Goal: Complete application form: Complete application form

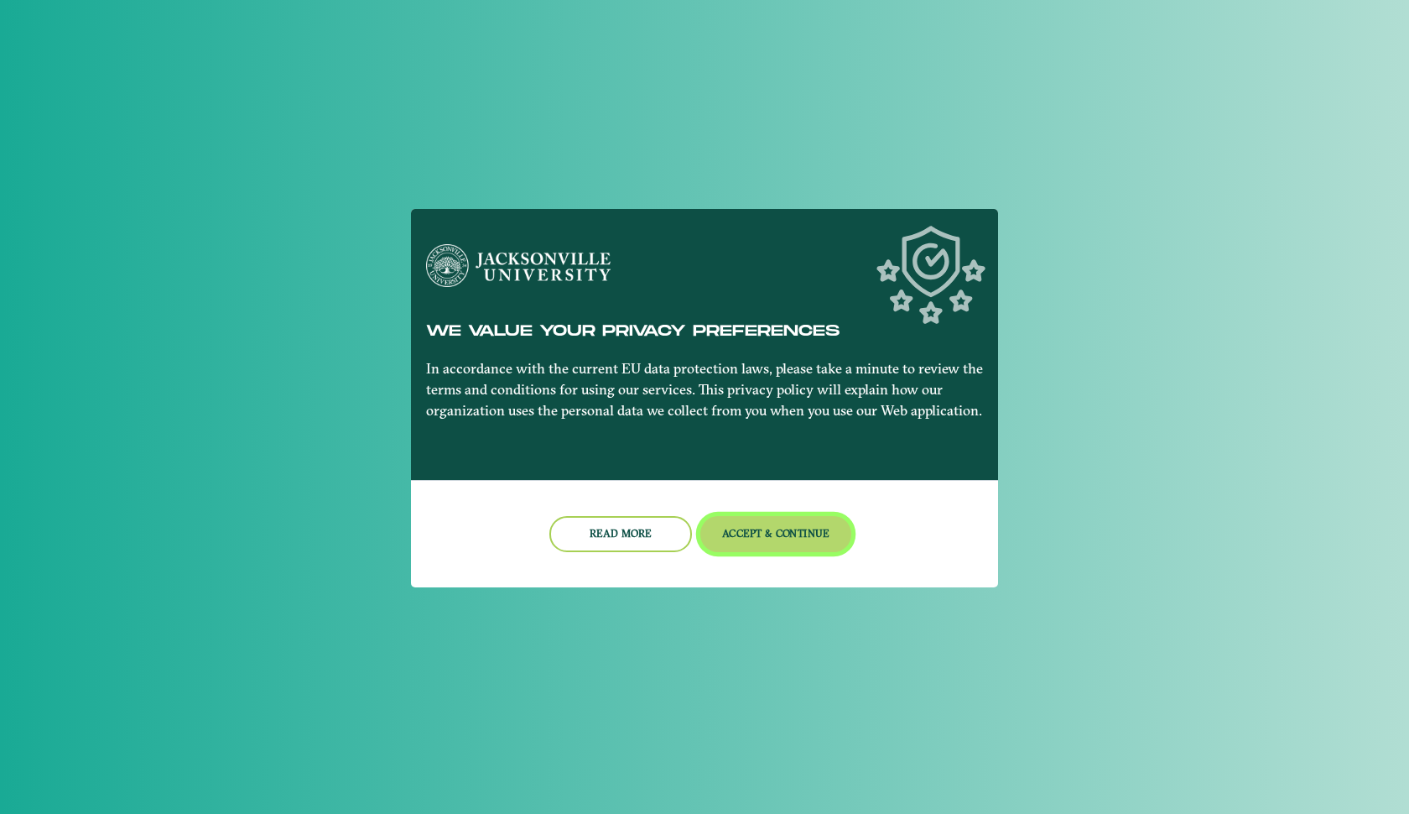
click at [737, 522] on button "Accept & Continue" at bounding box center [776, 534] width 152 height 36
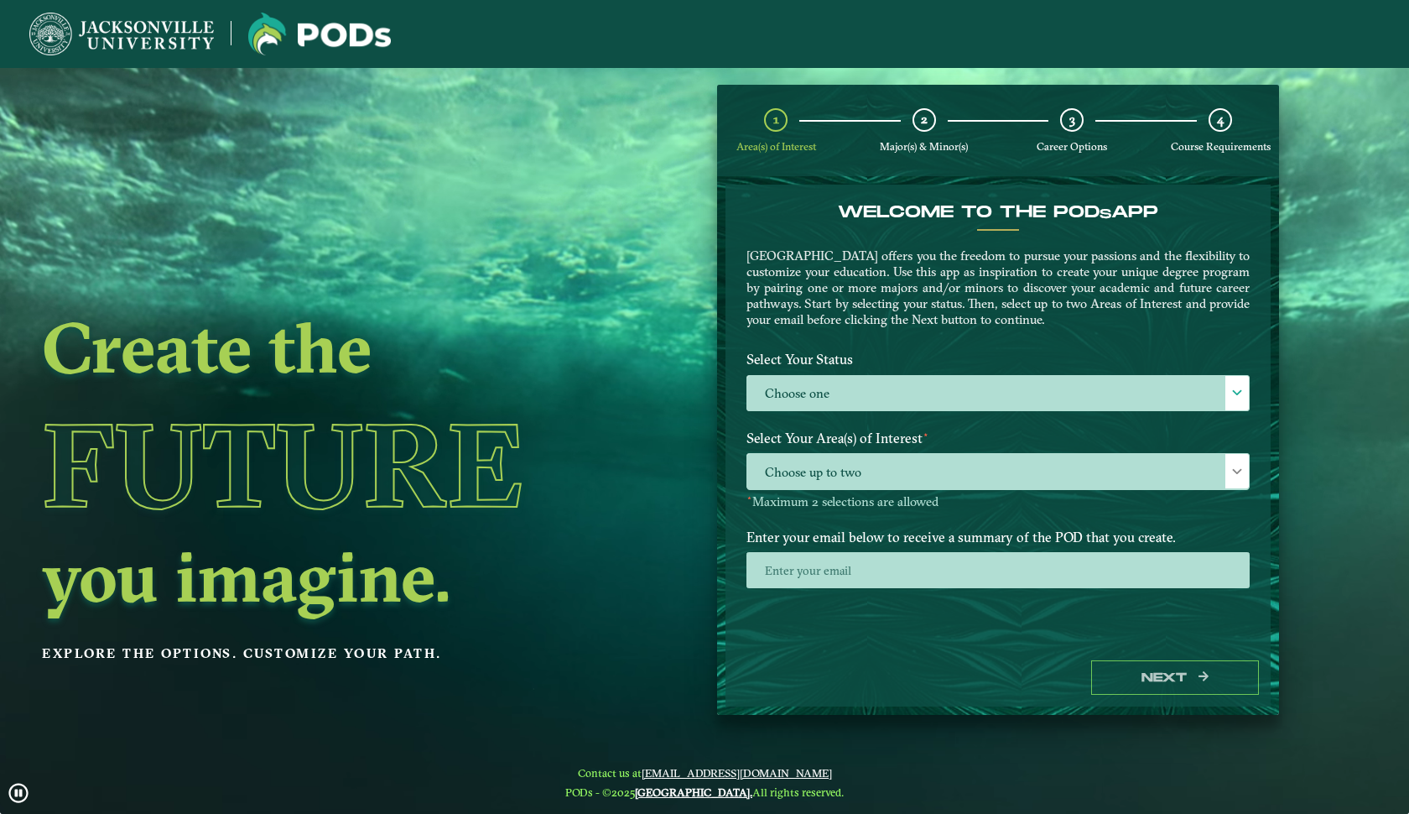
click at [902, 410] on div "Select Your Status Choose one Choose one" at bounding box center [998, 383] width 529 height 79
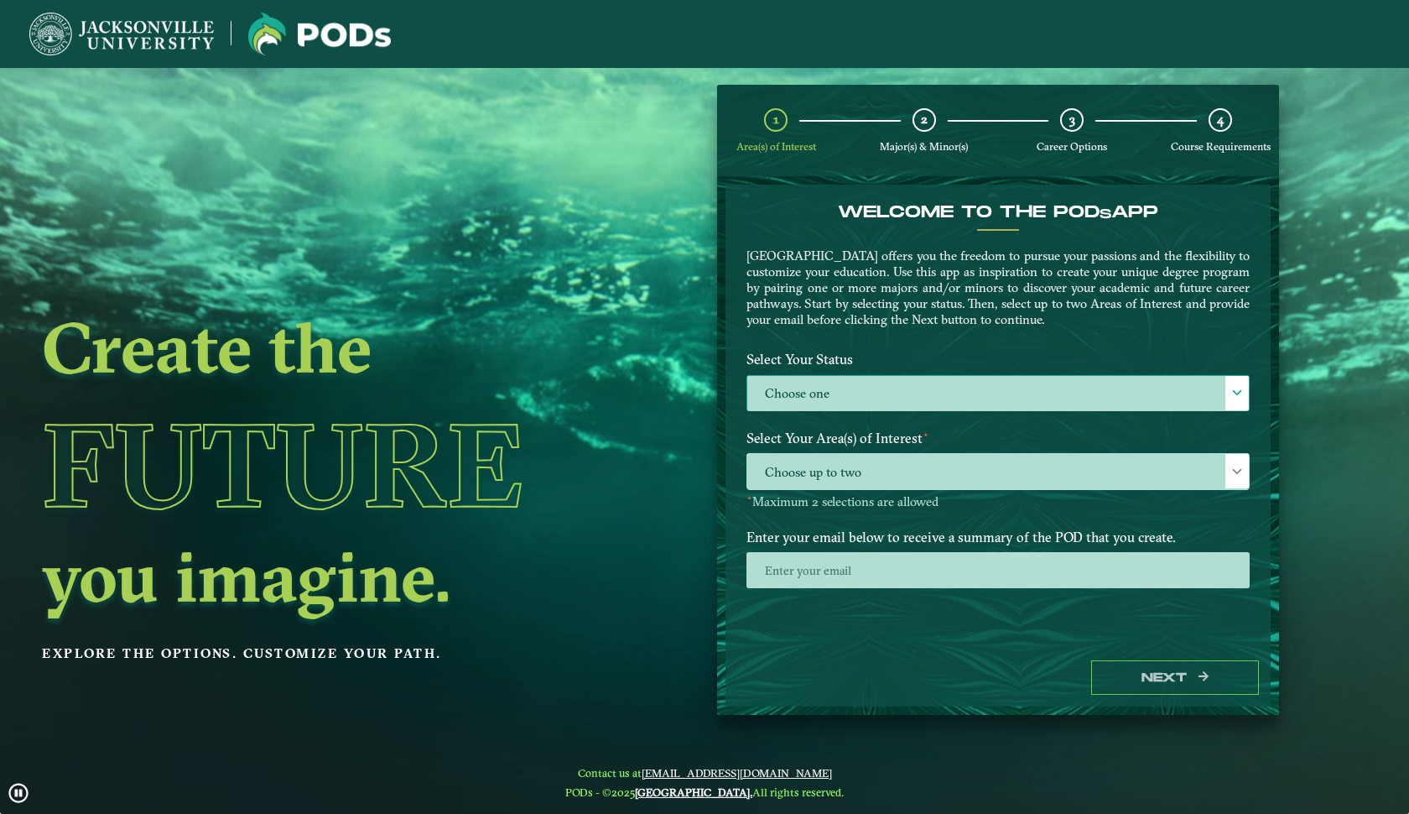
click at [899, 402] on label "Choose one" at bounding box center [998, 394] width 502 height 36
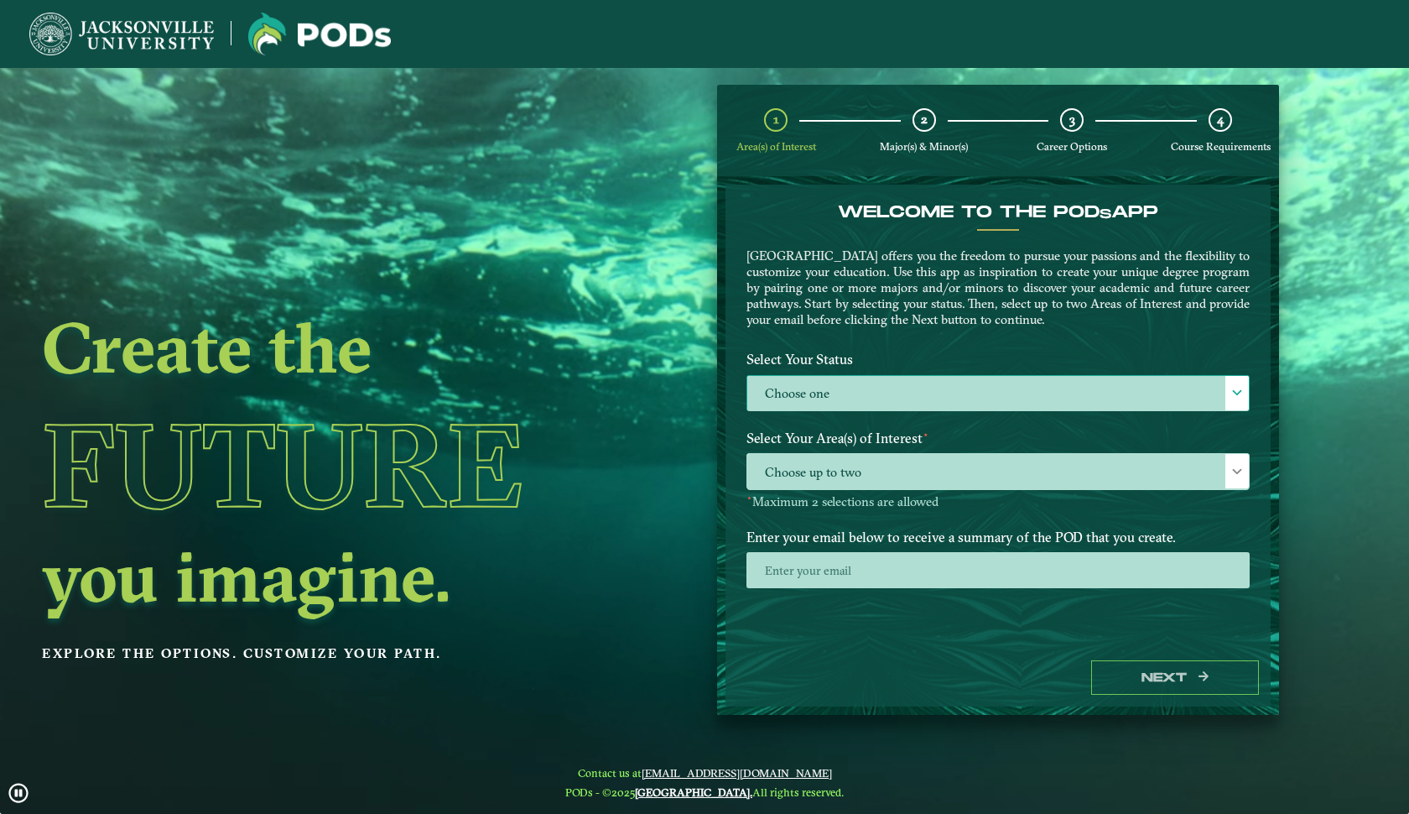
scroll to position [10, 76]
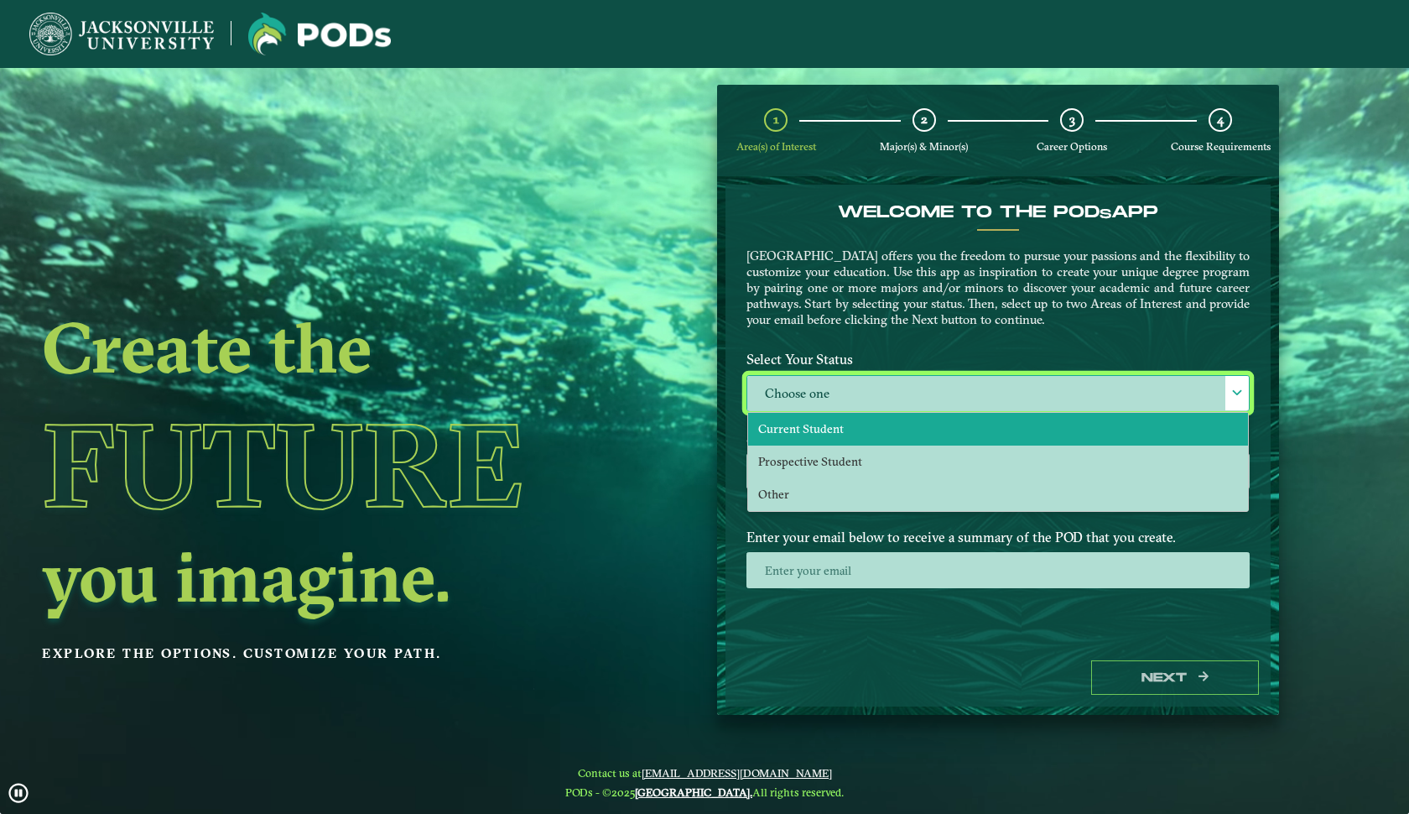
click at [898, 432] on li "Current Student" at bounding box center [998, 429] width 500 height 33
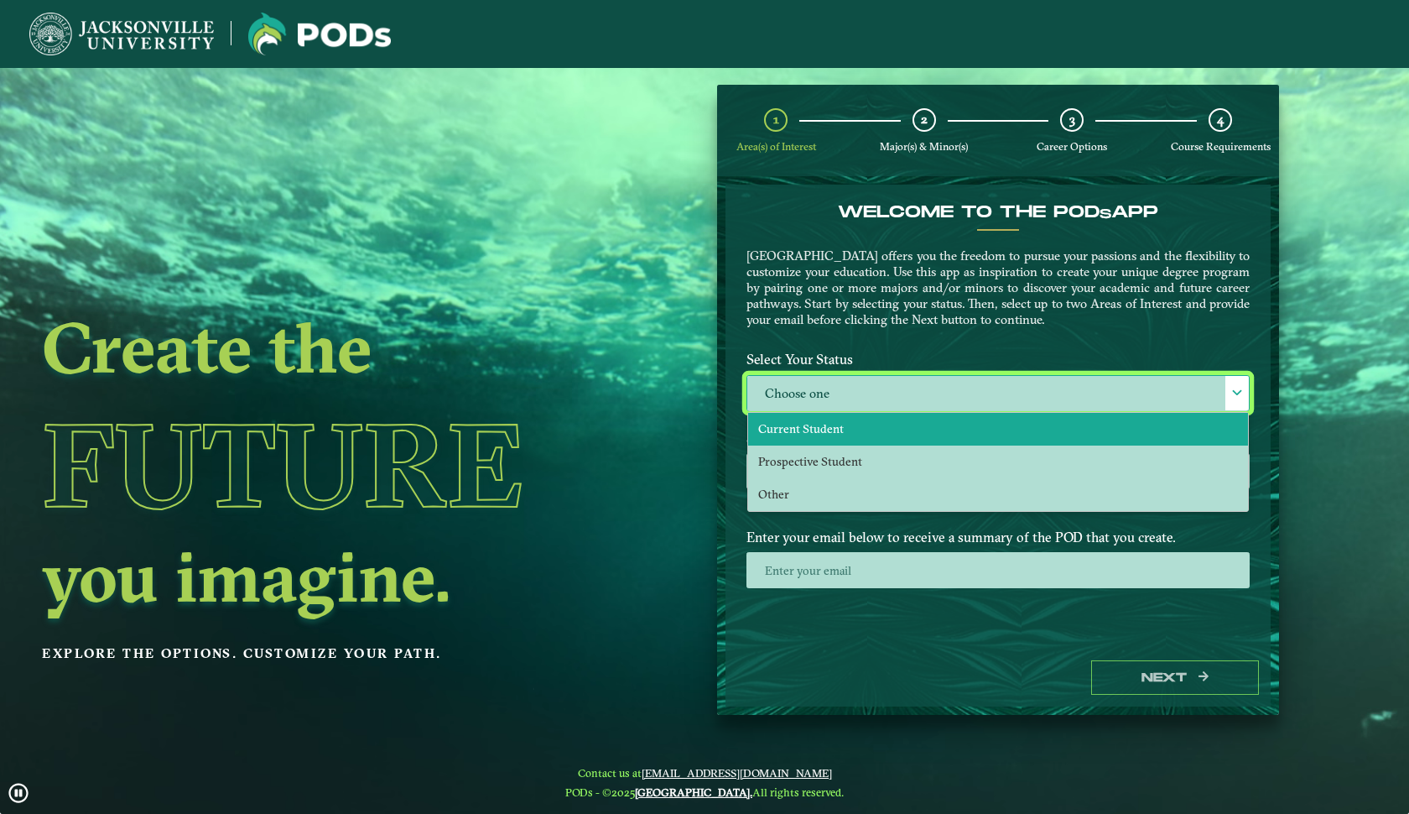
select select "[object Object]"
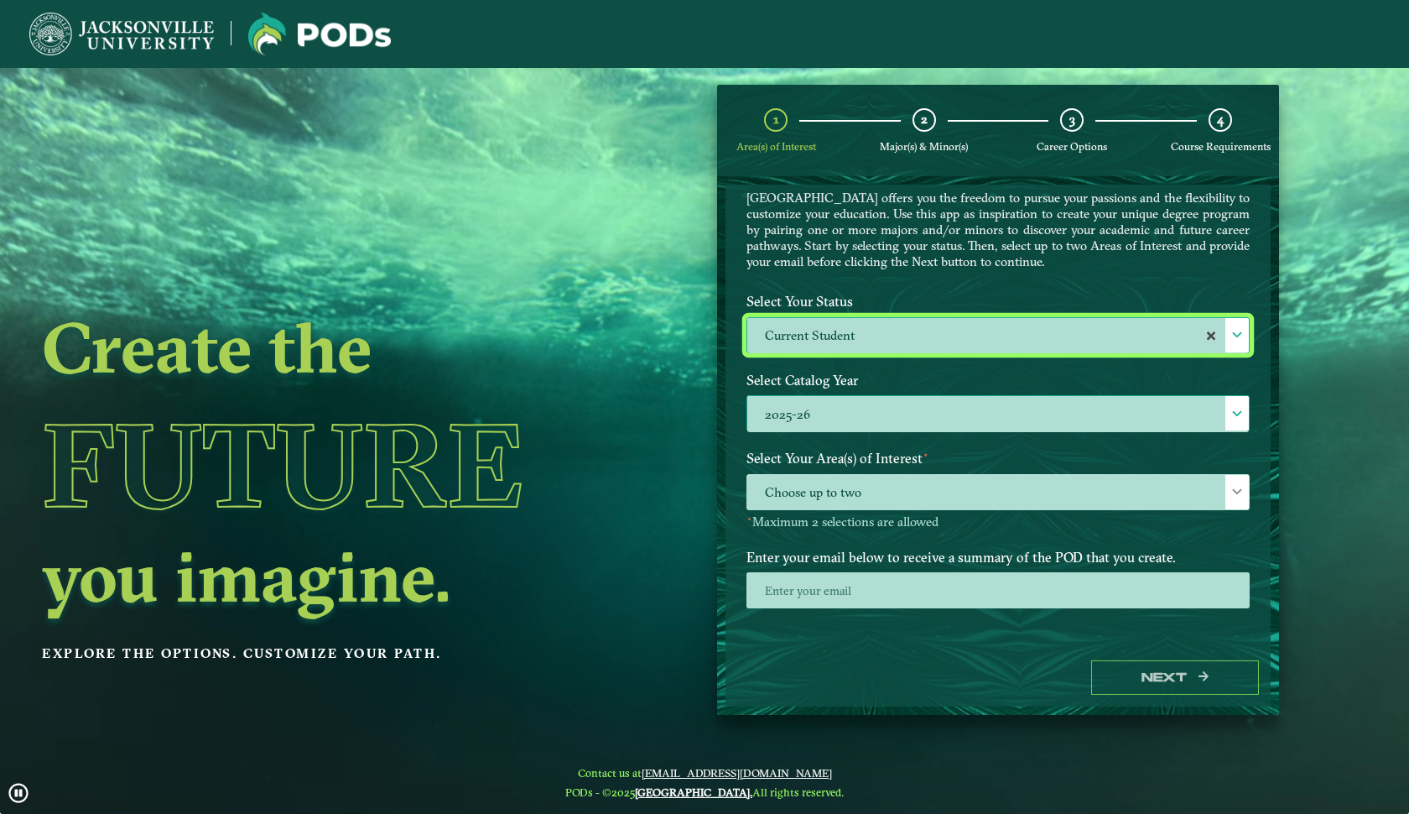
scroll to position [57, 0]
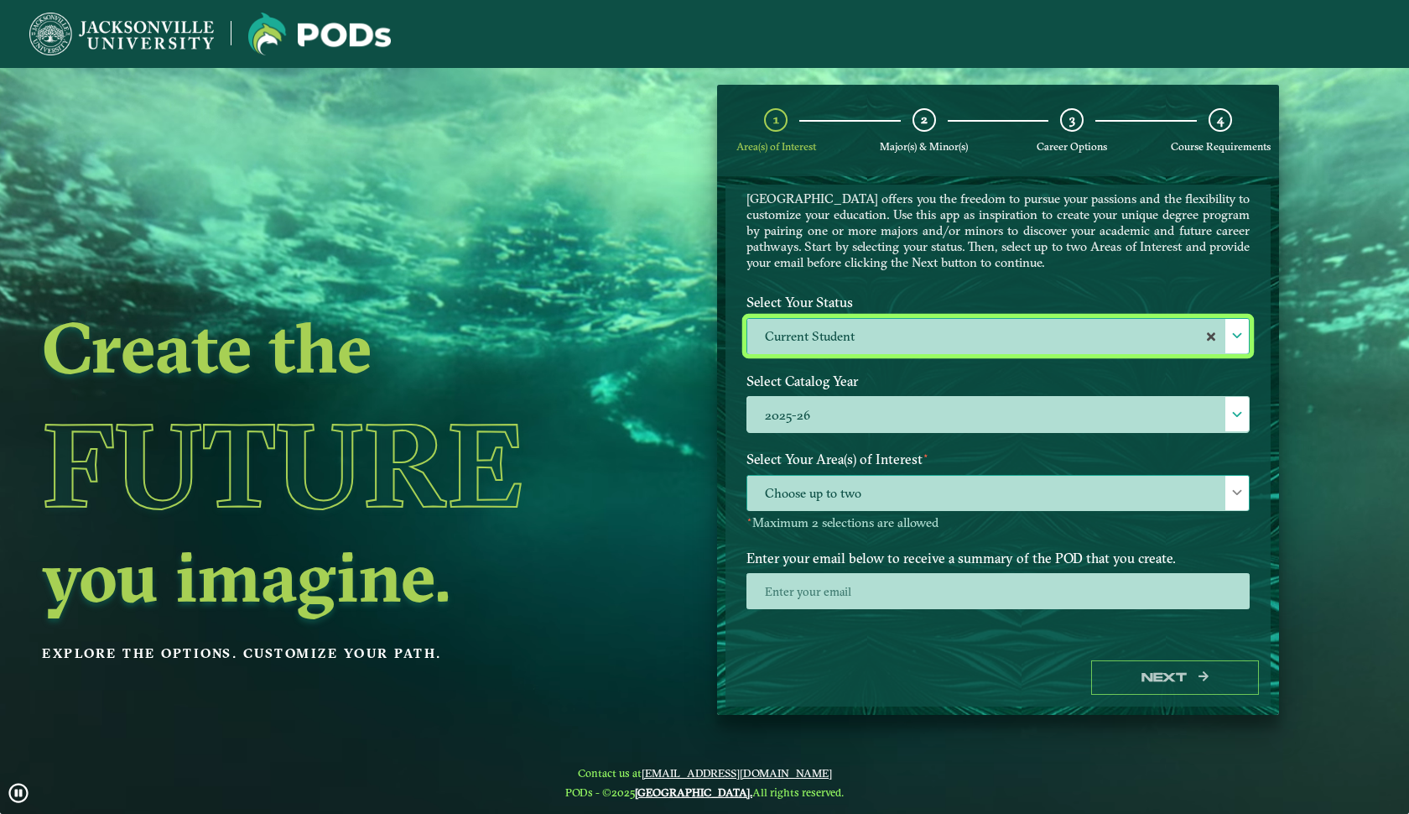
click at [860, 492] on span "Choose up to two" at bounding box center [998, 494] width 502 height 36
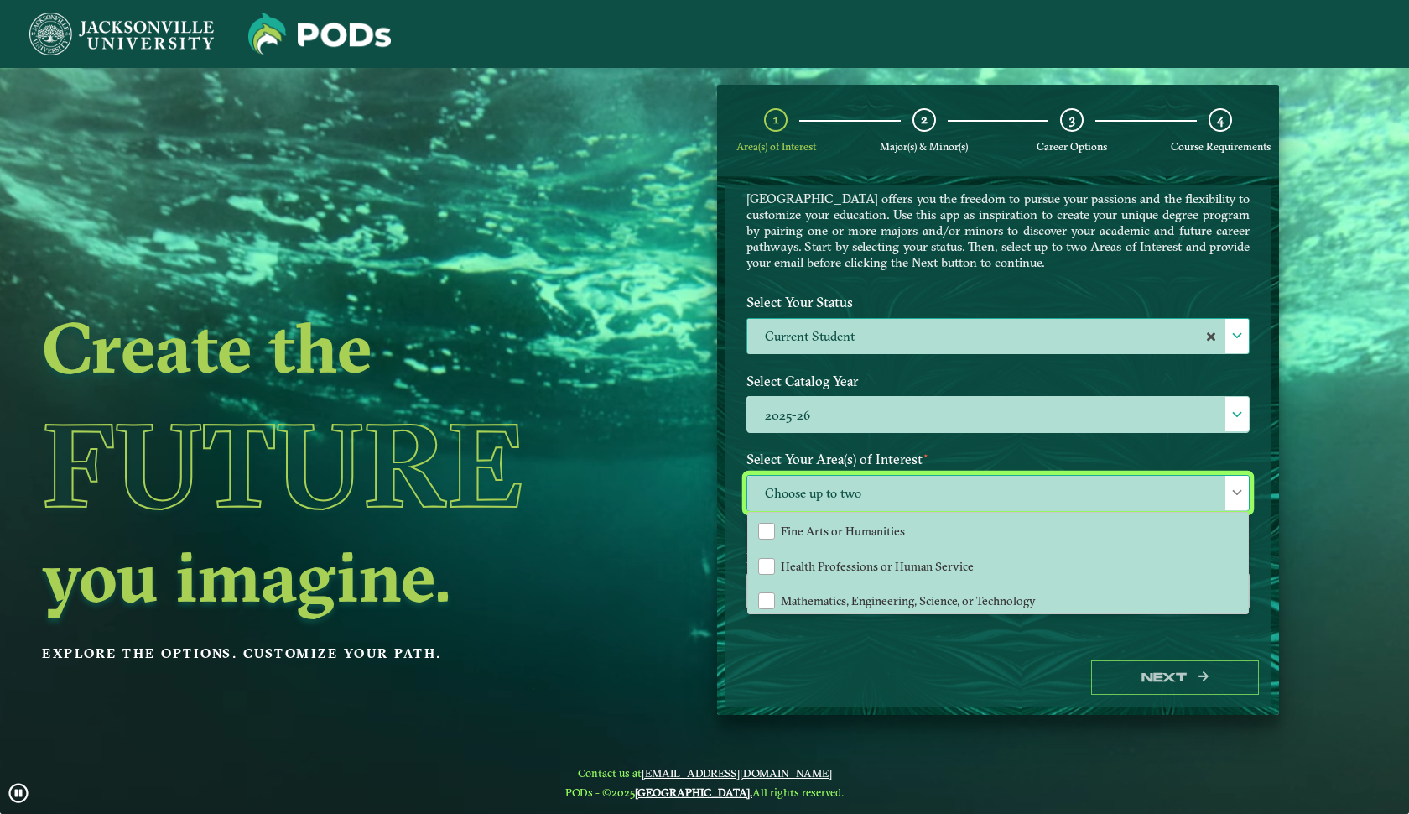
scroll to position [114, 0]
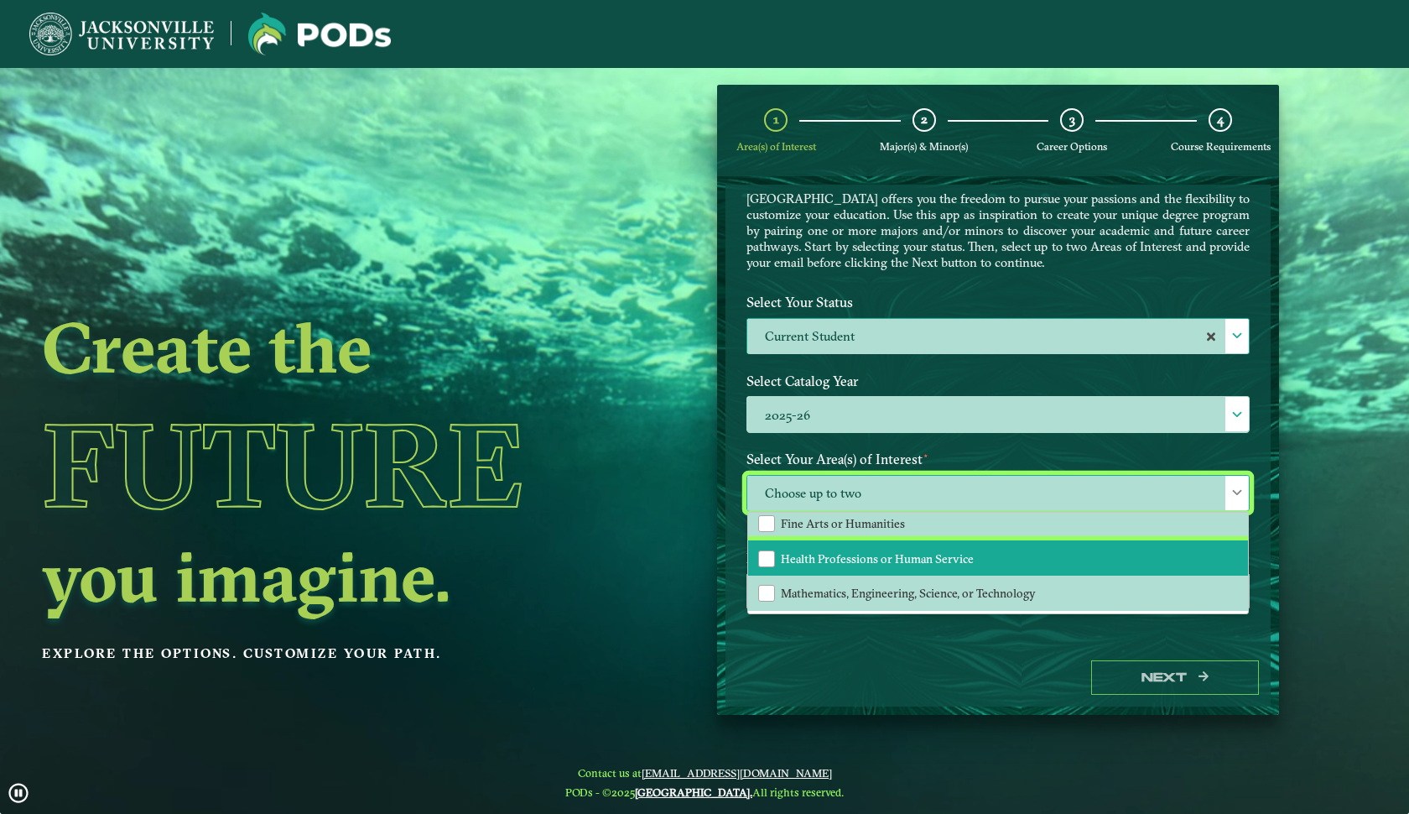
click at [847, 561] on span "Health Professions or Human Service" at bounding box center [877, 558] width 193 height 15
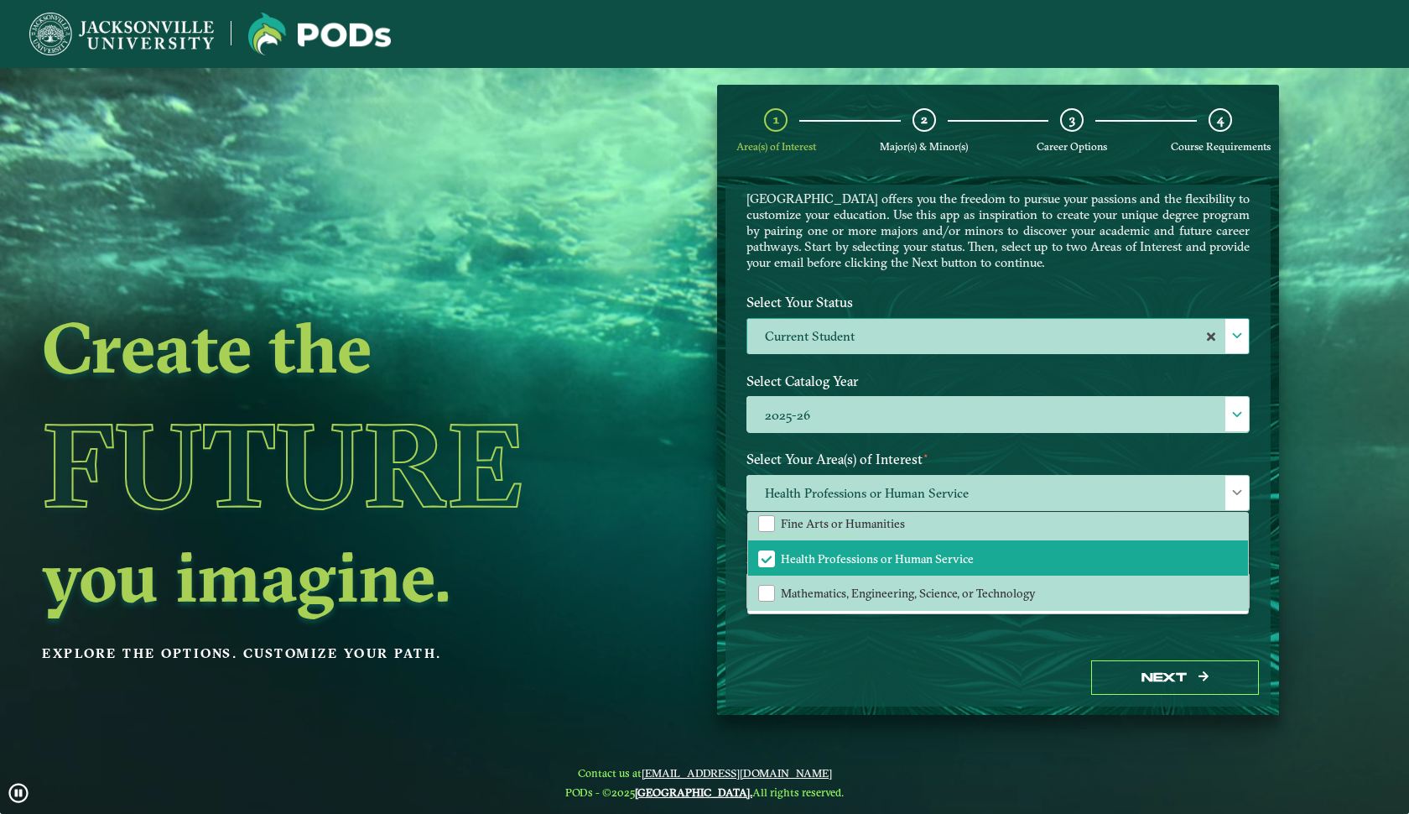
click at [898, 665] on div "Next" at bounding box center [998, 677] width 545 height 58
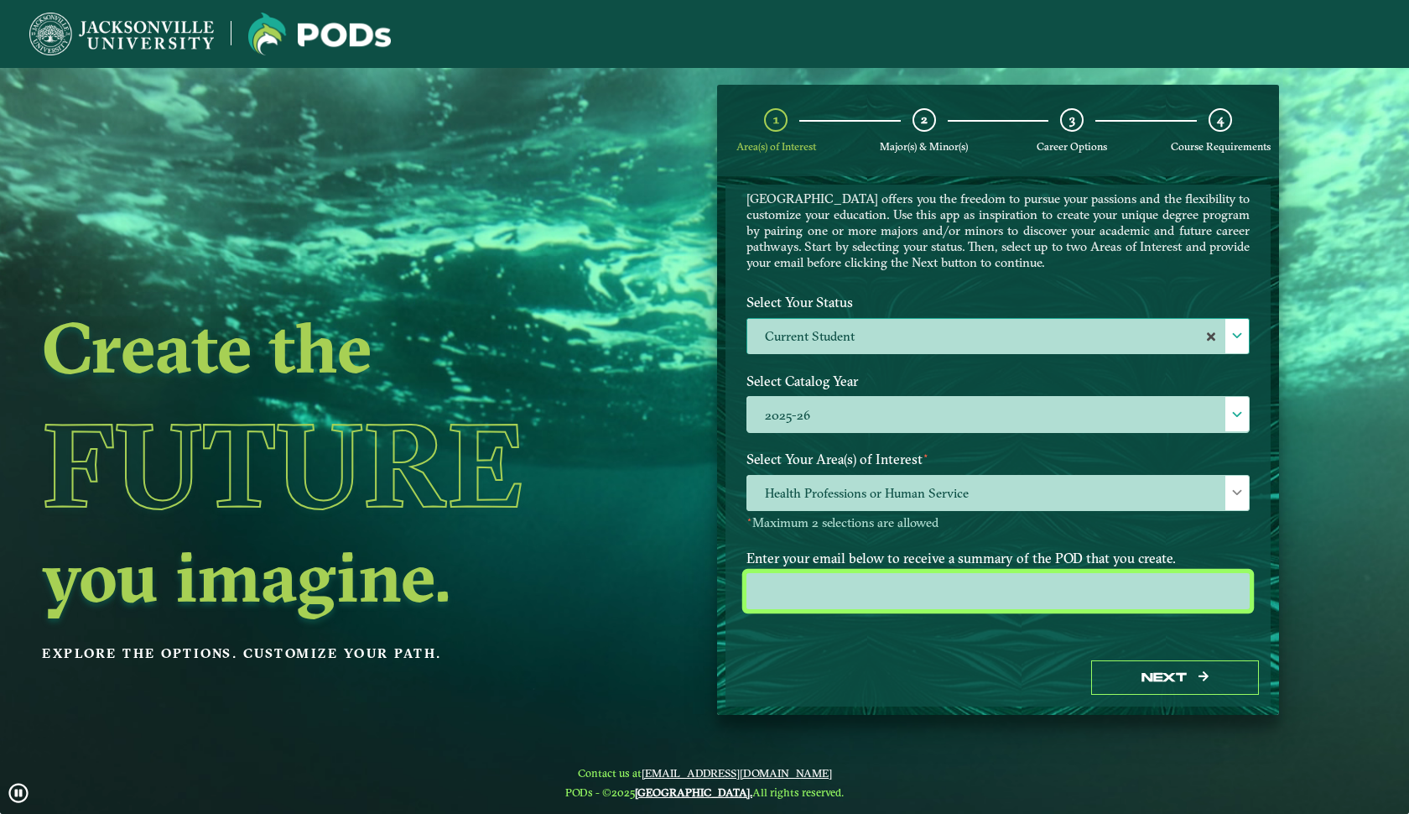
click at [925, 591] on input "email" at bounding box center [998, 591] width 503 height 36
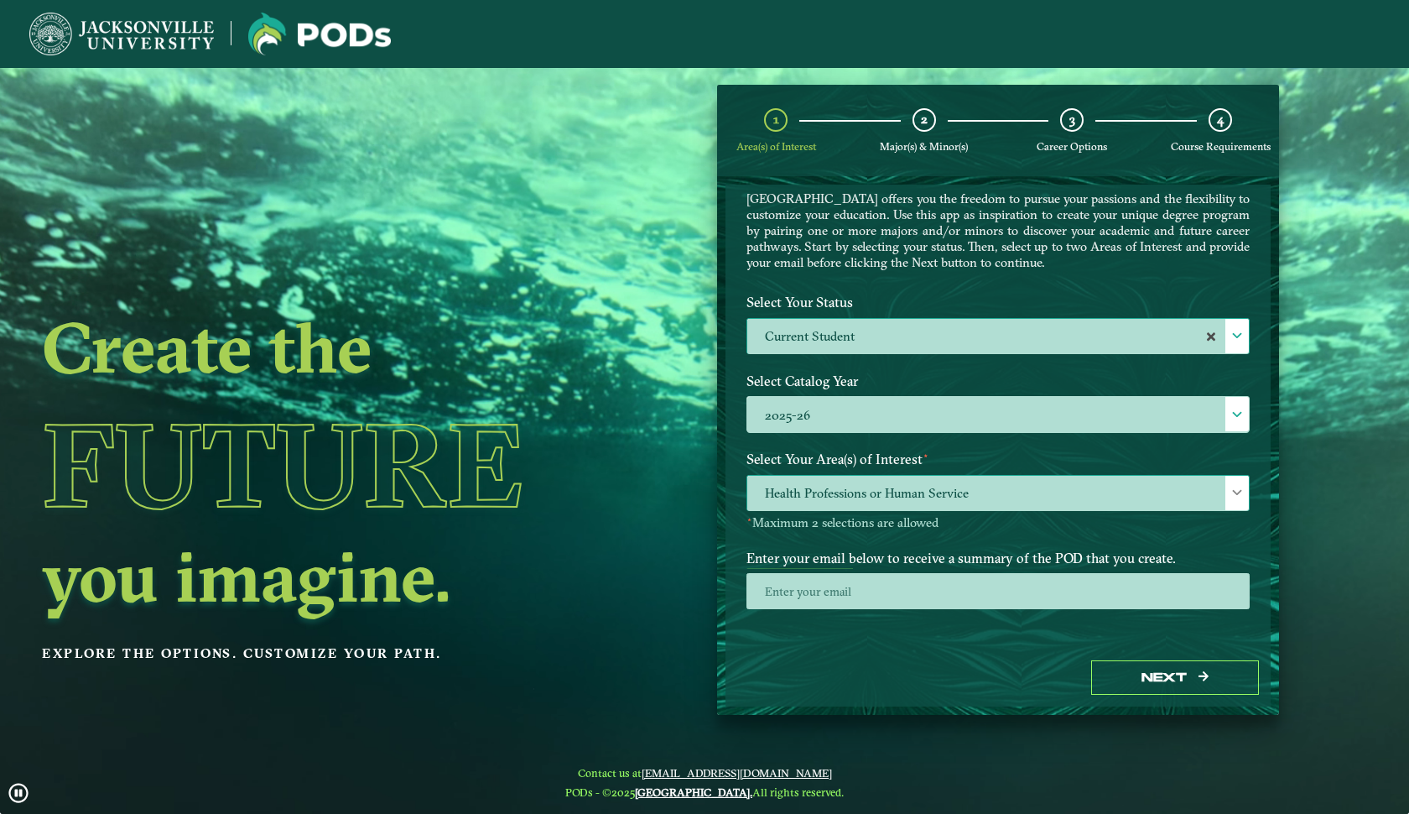
click at [973, 496] on span "Health Professions or Human Service" at bounding box center [998, 494] width 502 height 36
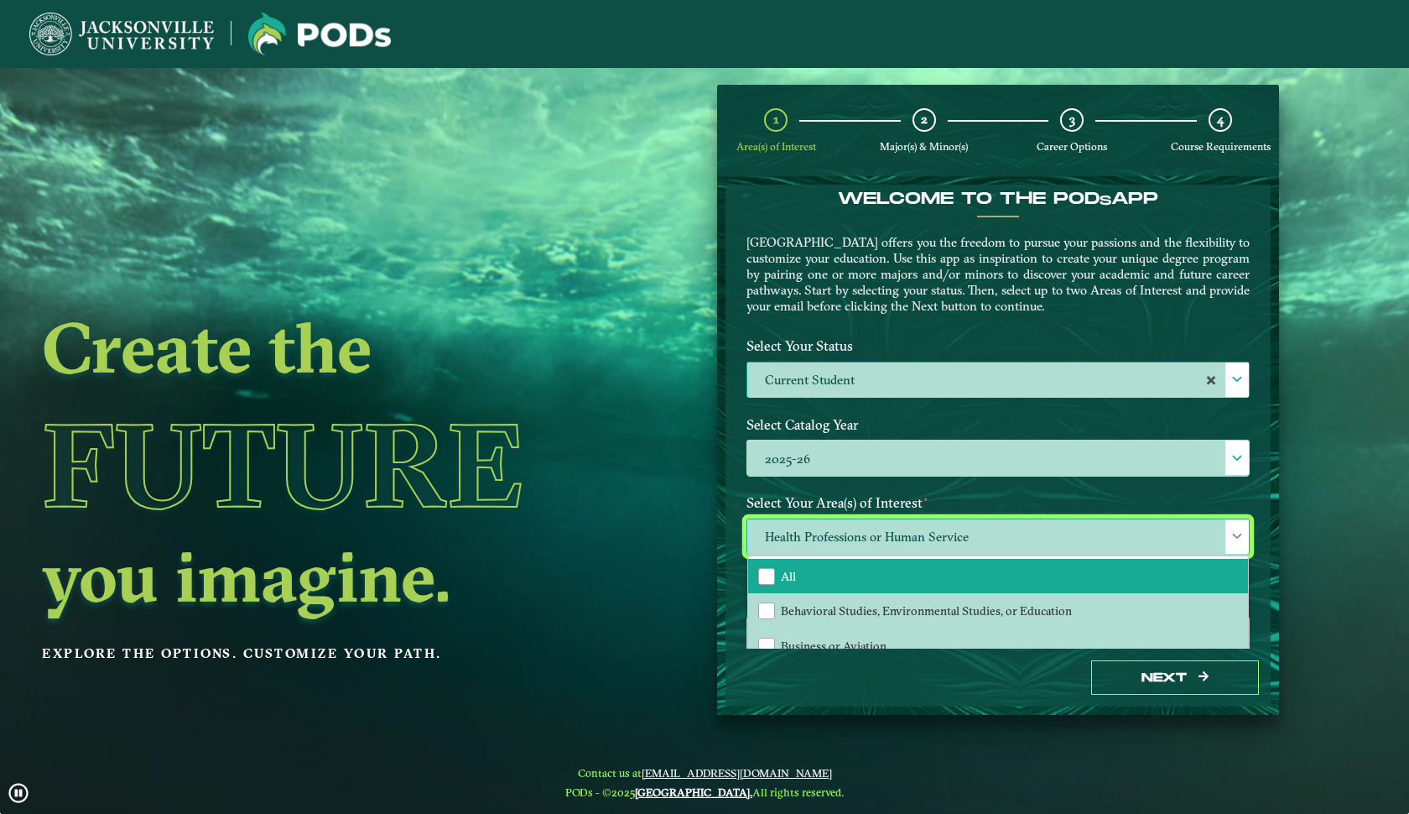
scroll to position [2, 0]
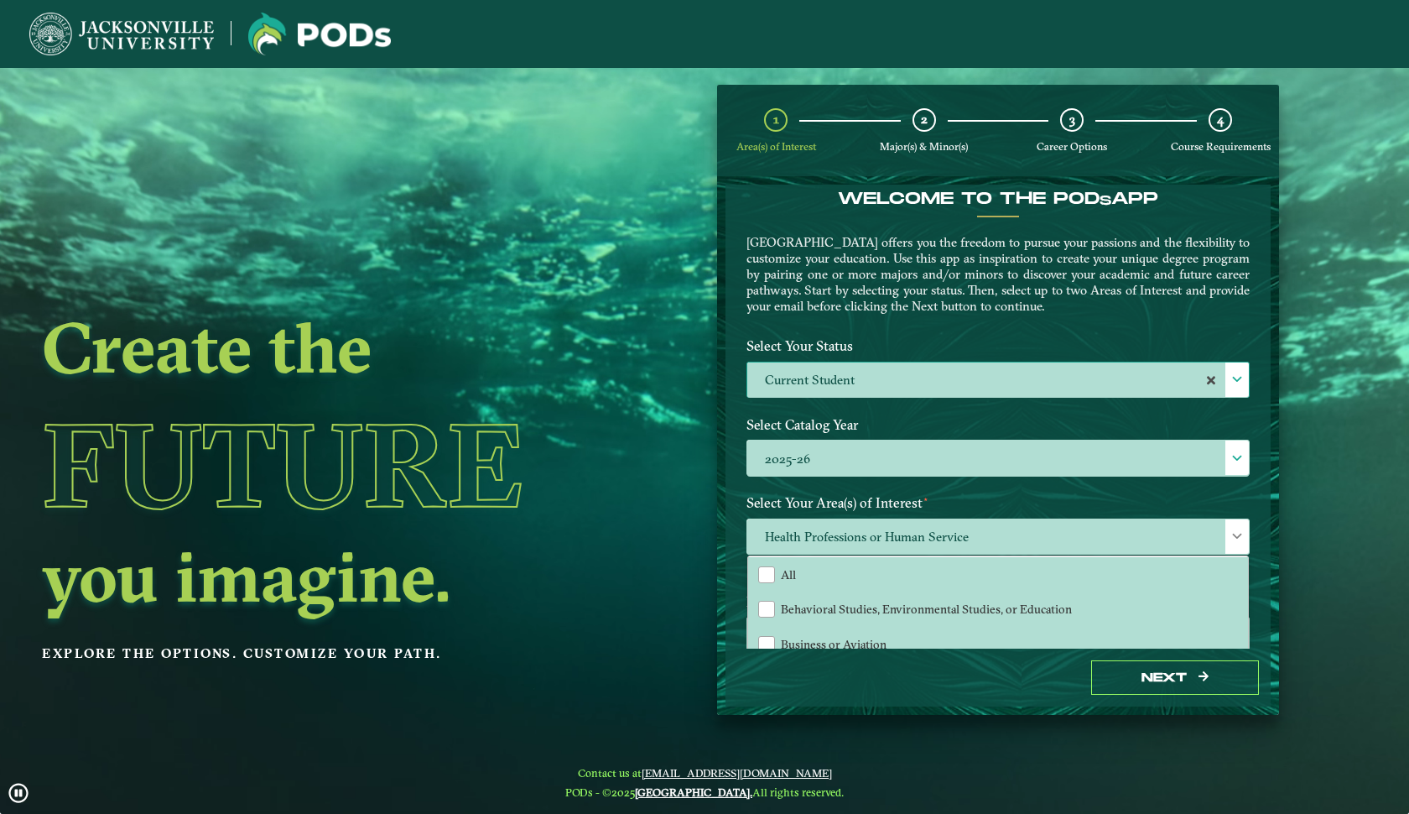
click at [963, 496] on label "Select Your Area(s) of Interest ⋆" at bounding box center [998, 502] width 529 height 31
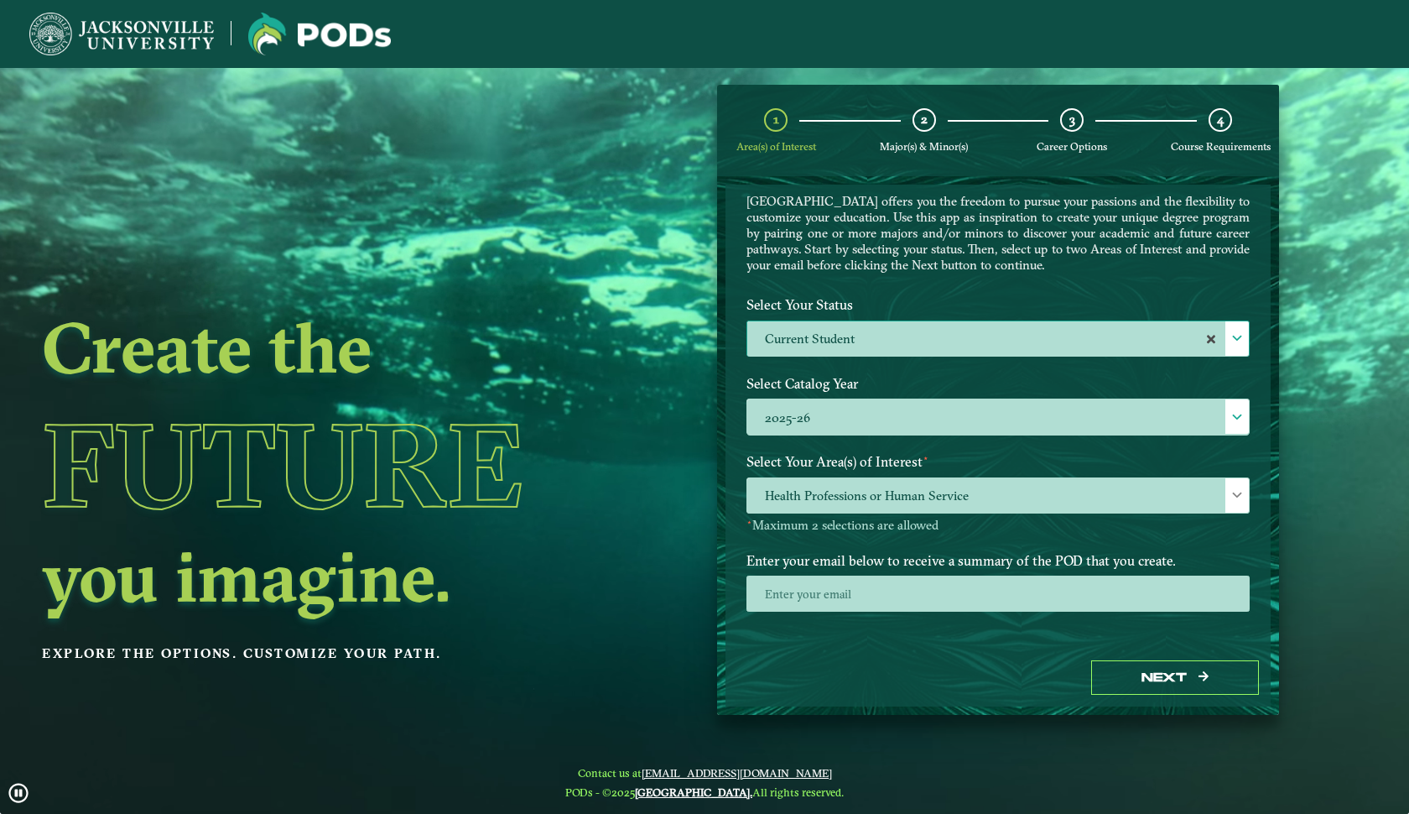
scroll to position [57, 0]
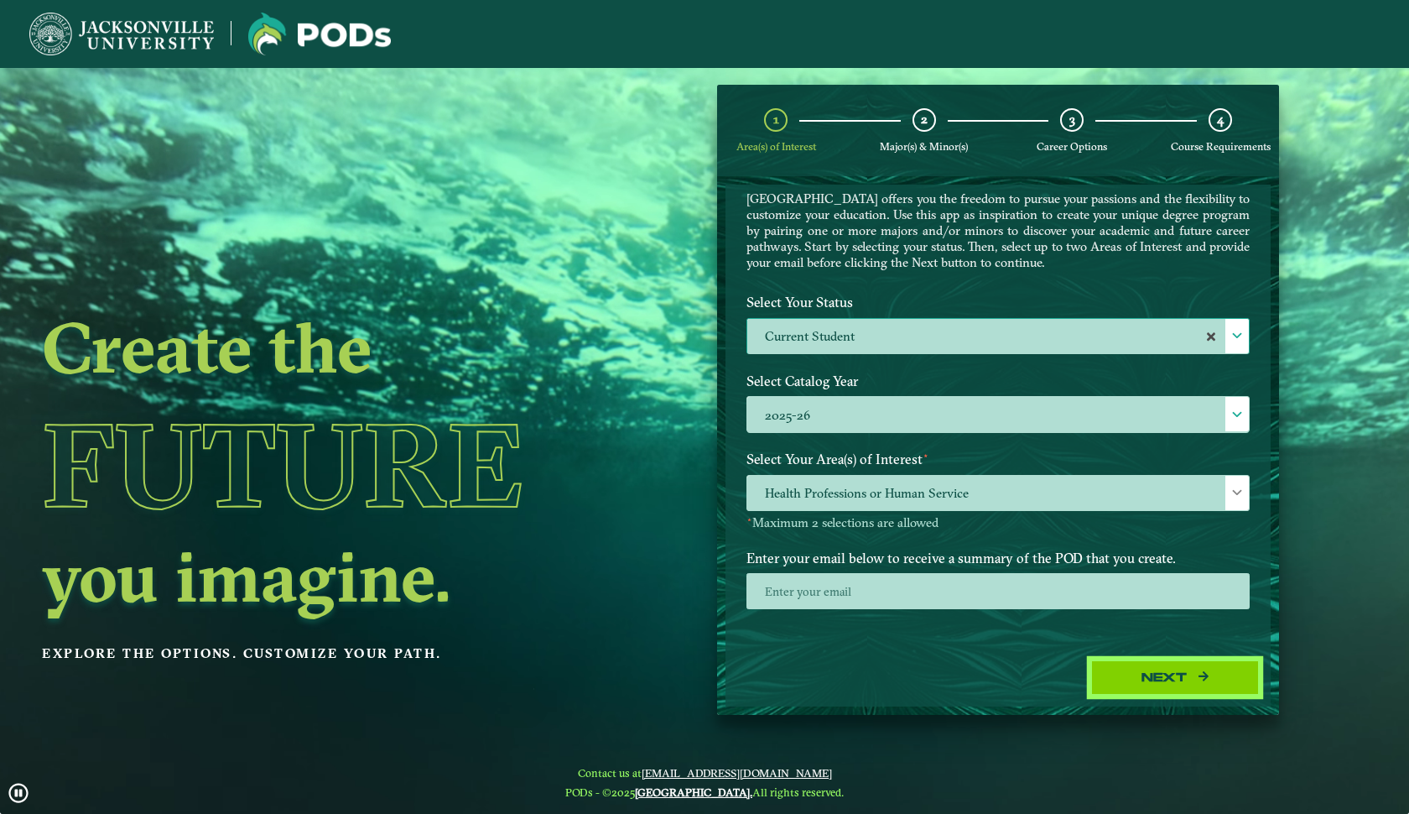
click at [1123, 672] on button "Next" at bounding box center [1175, 677] width 168 height 34
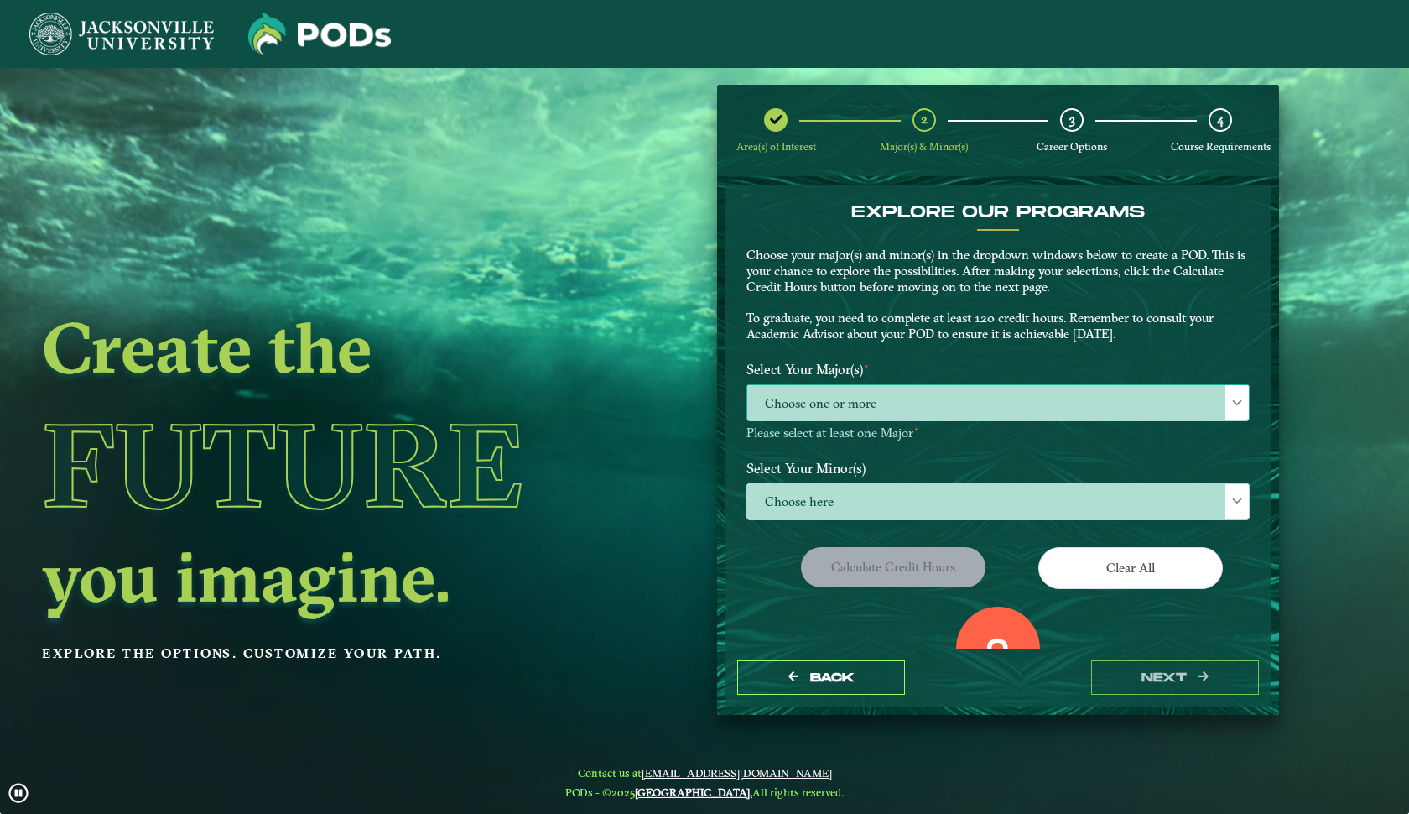
click at [990, 403] on span "Choose one or more" at bounding box center [998, 403] width 502 height 36
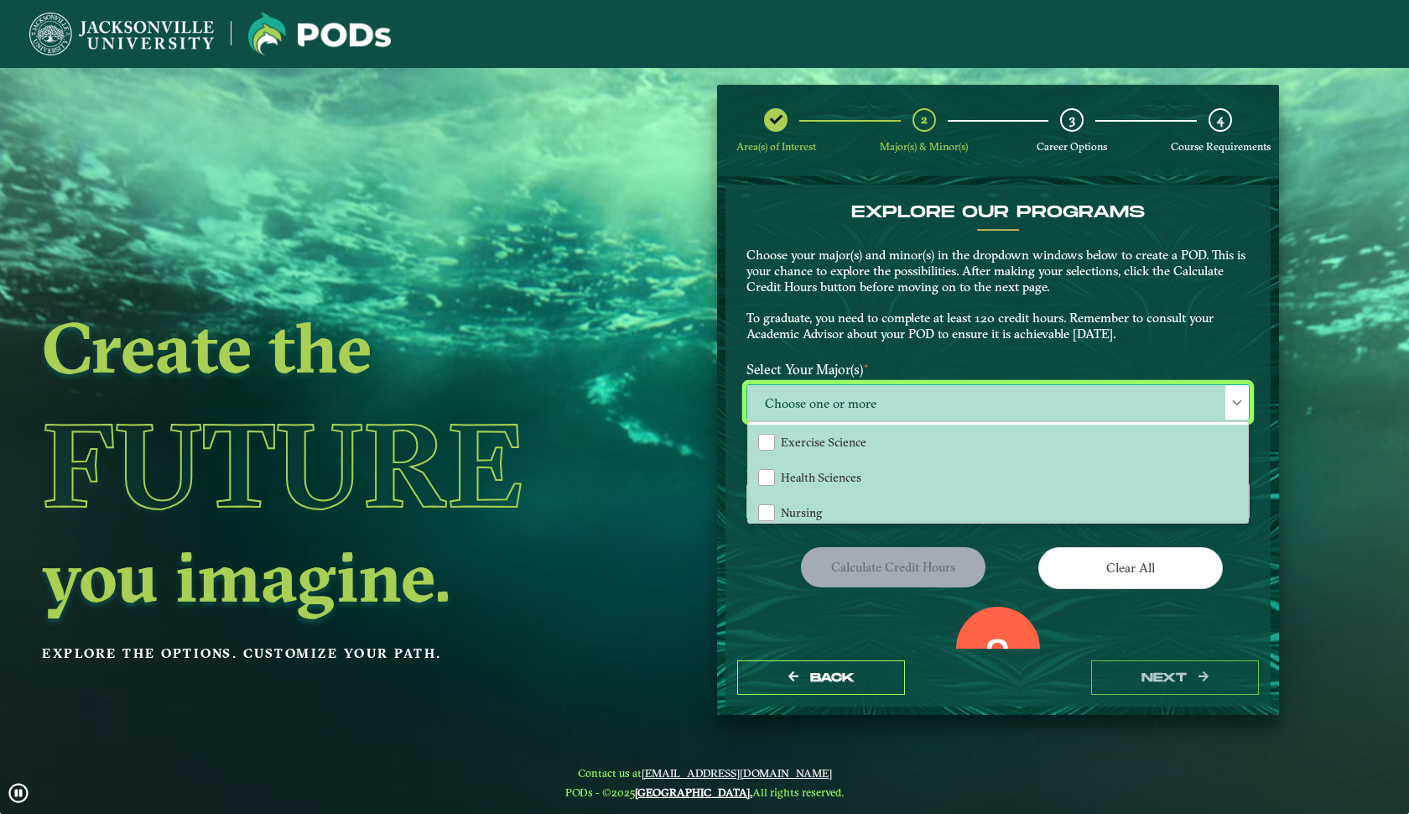
scroll to position [10, 76]
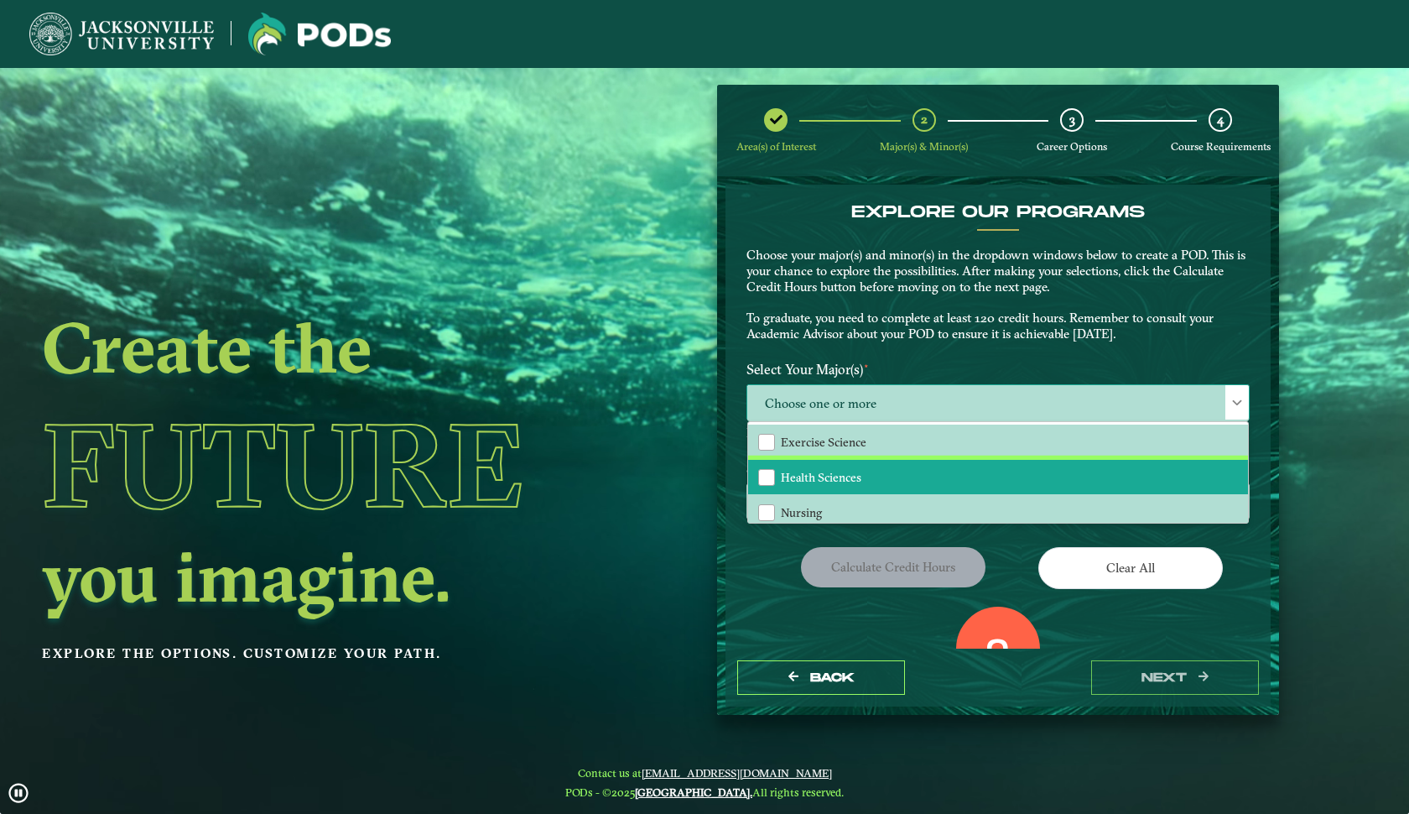
click at [846, 470] on span "Health Sciences" at bounding box center [821, 477] width 81 height 15
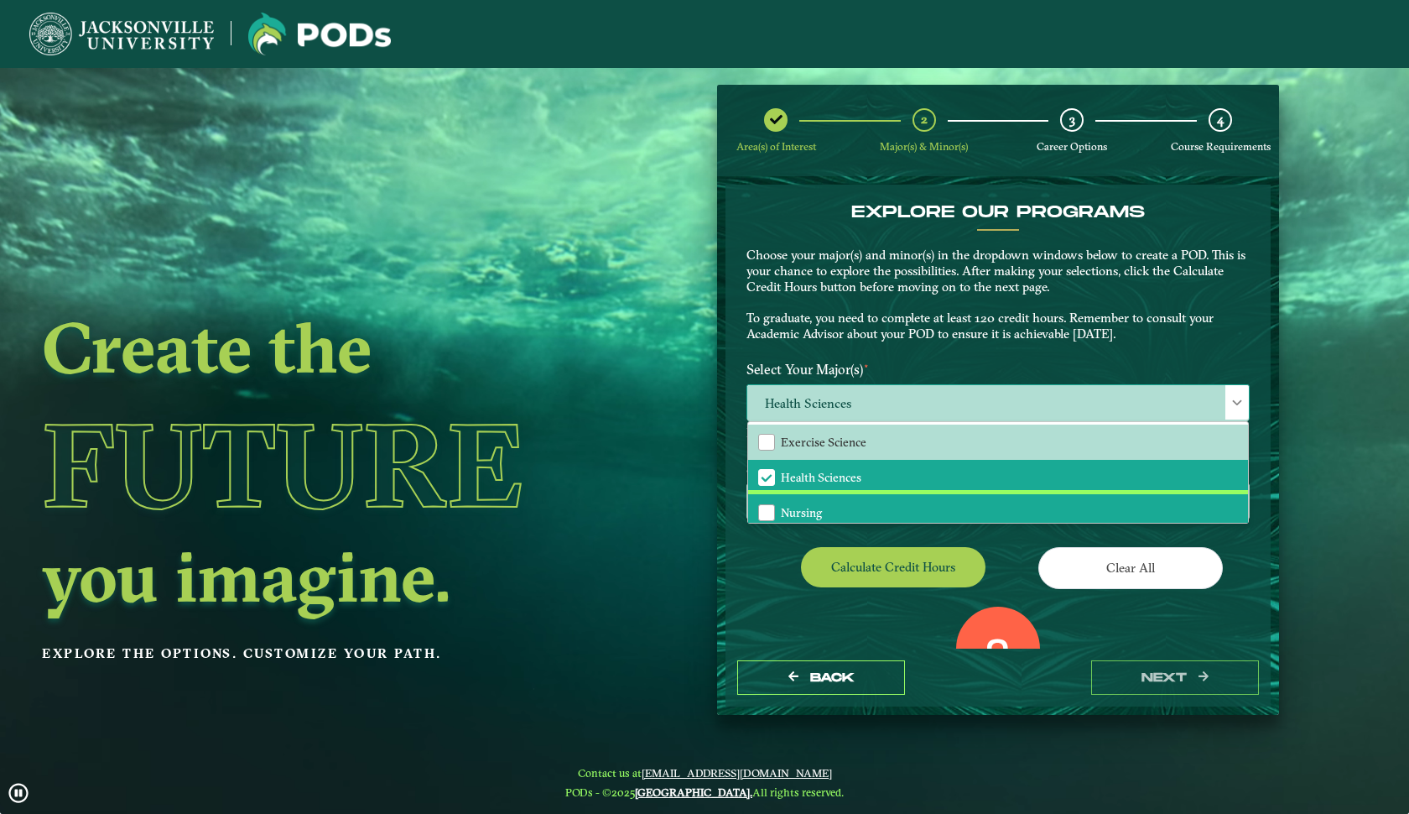
click at [841, 509] on li "Nursing" at bounding box center [998, 511] width 500 height 35
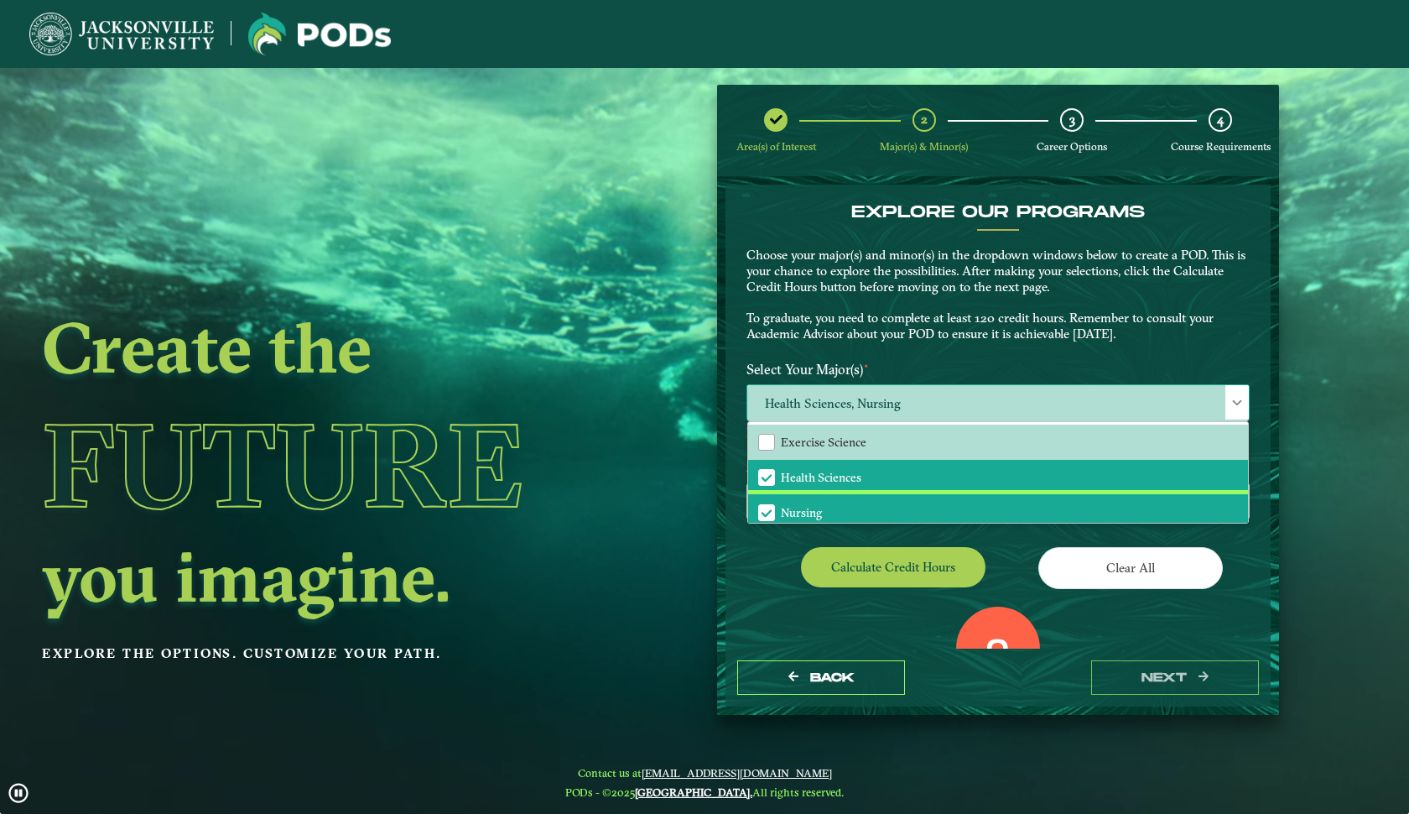
scroll to position [0, 0]
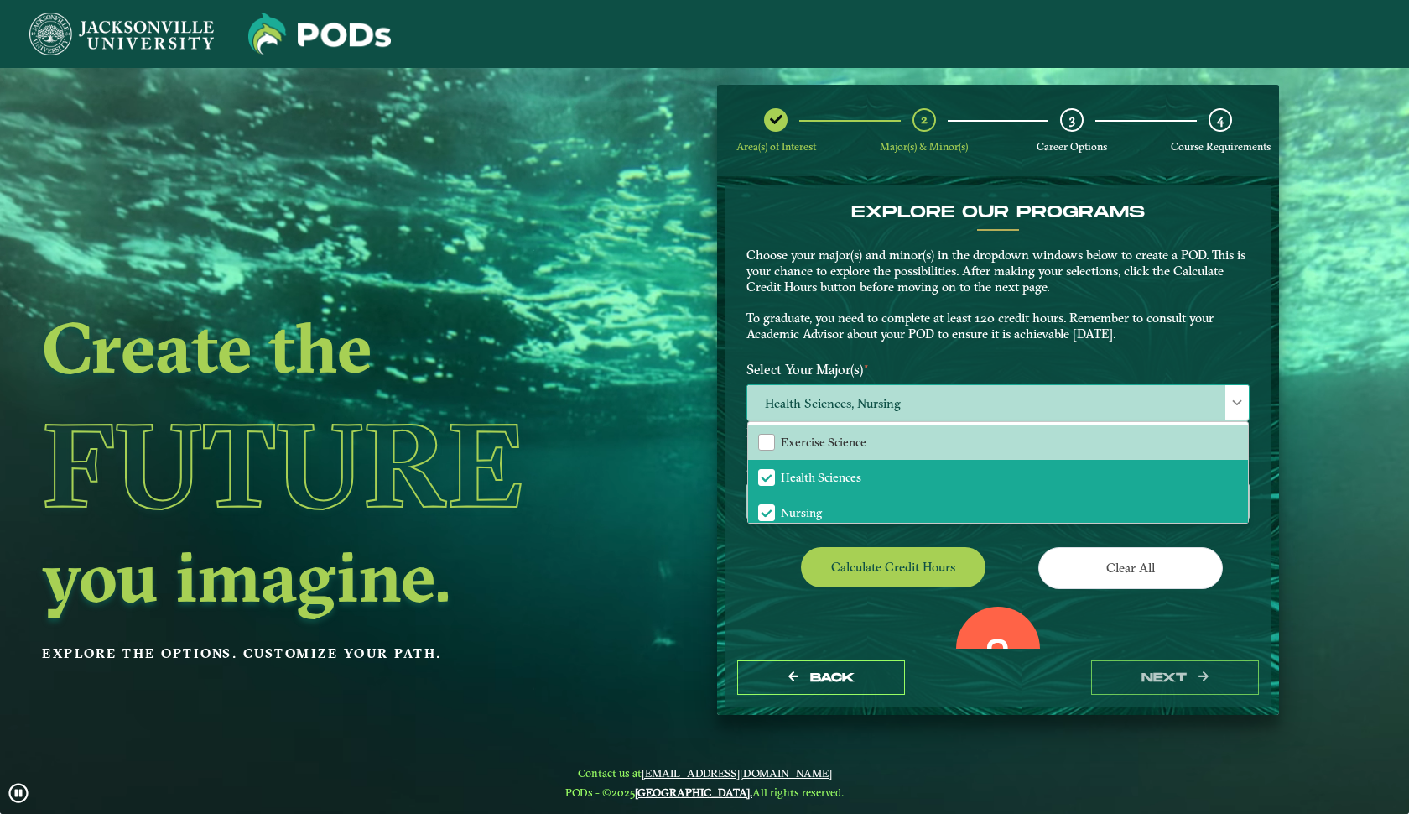
click at [841, 393] on span "Health Sciences, Nursing" at bounding box center [998, 403] width 502 height 36
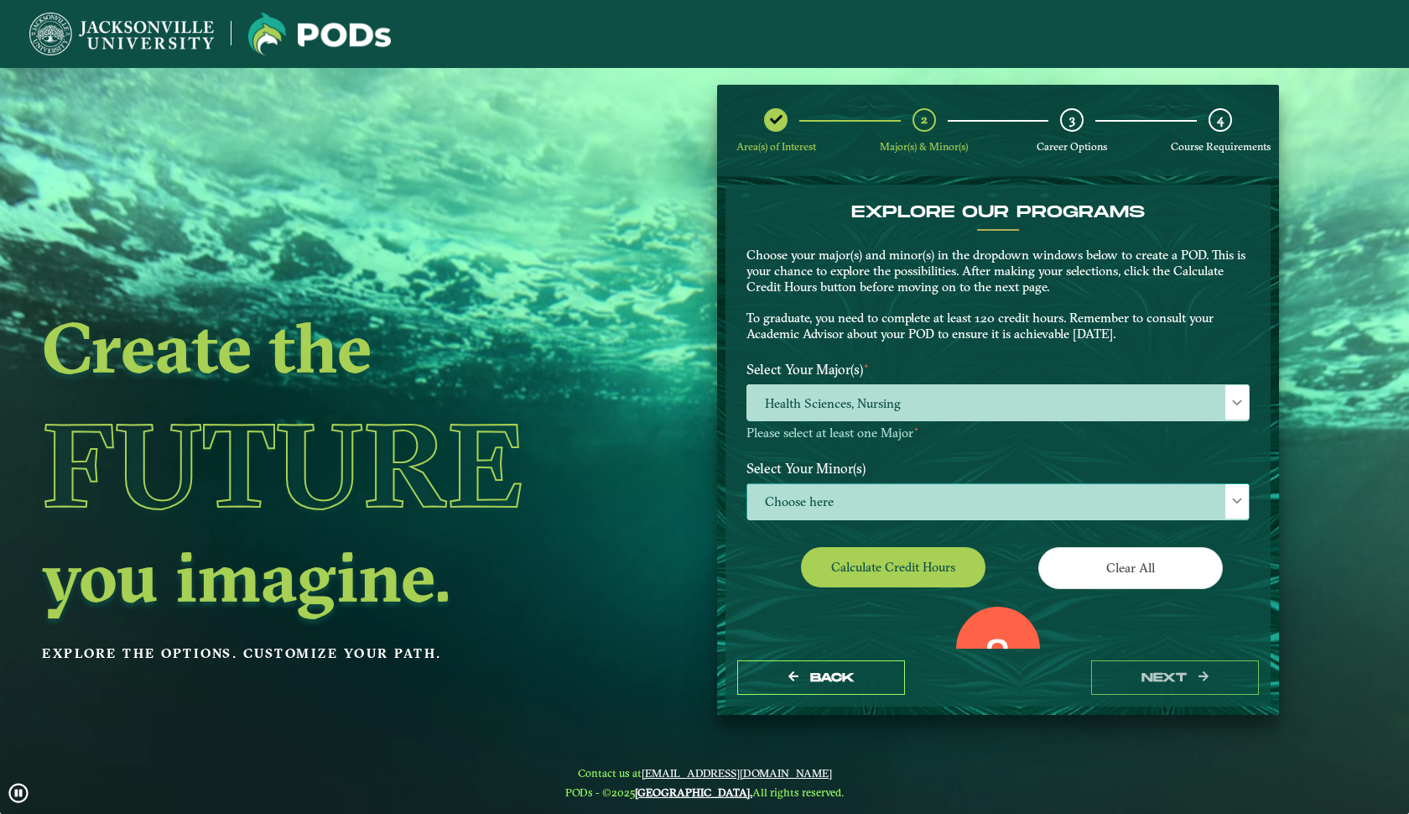
click at [1082, 487] on span "Choose here" at bounding box center [998, 502] width 502 height 36
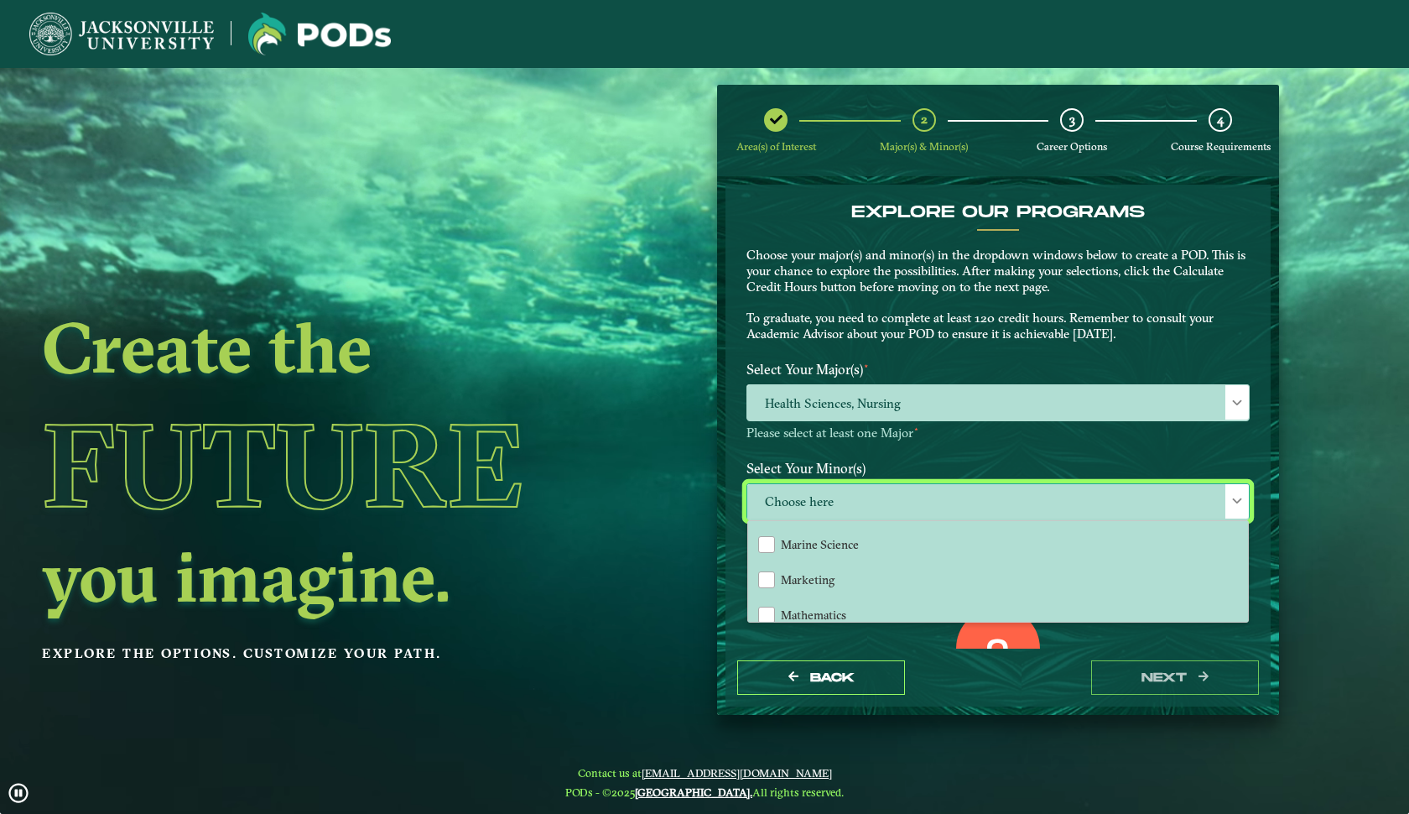
scroll to position [1157, 0]
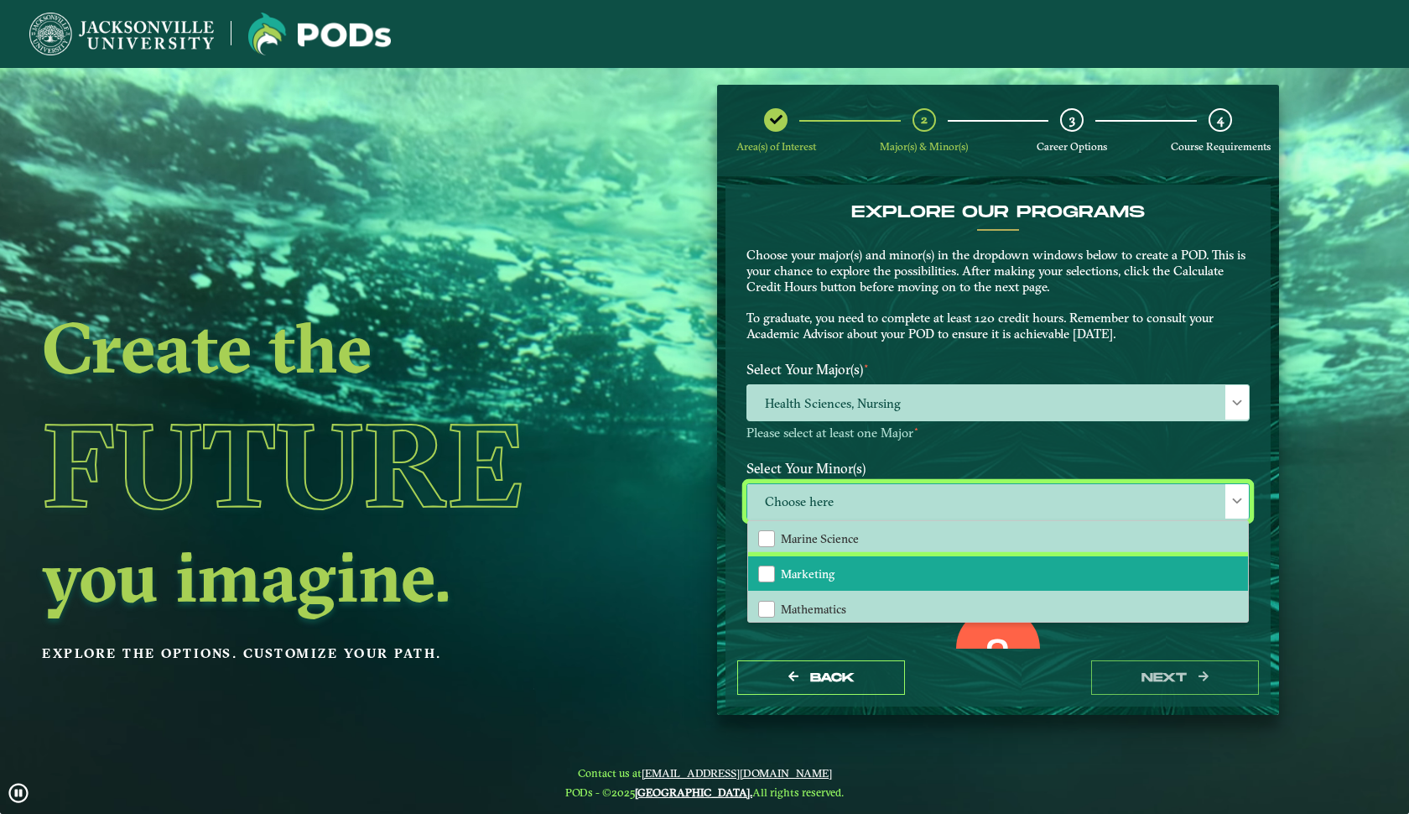
click at [950, 570] on li "Marketing" at bounding box center [998, 573] width 500 height 35
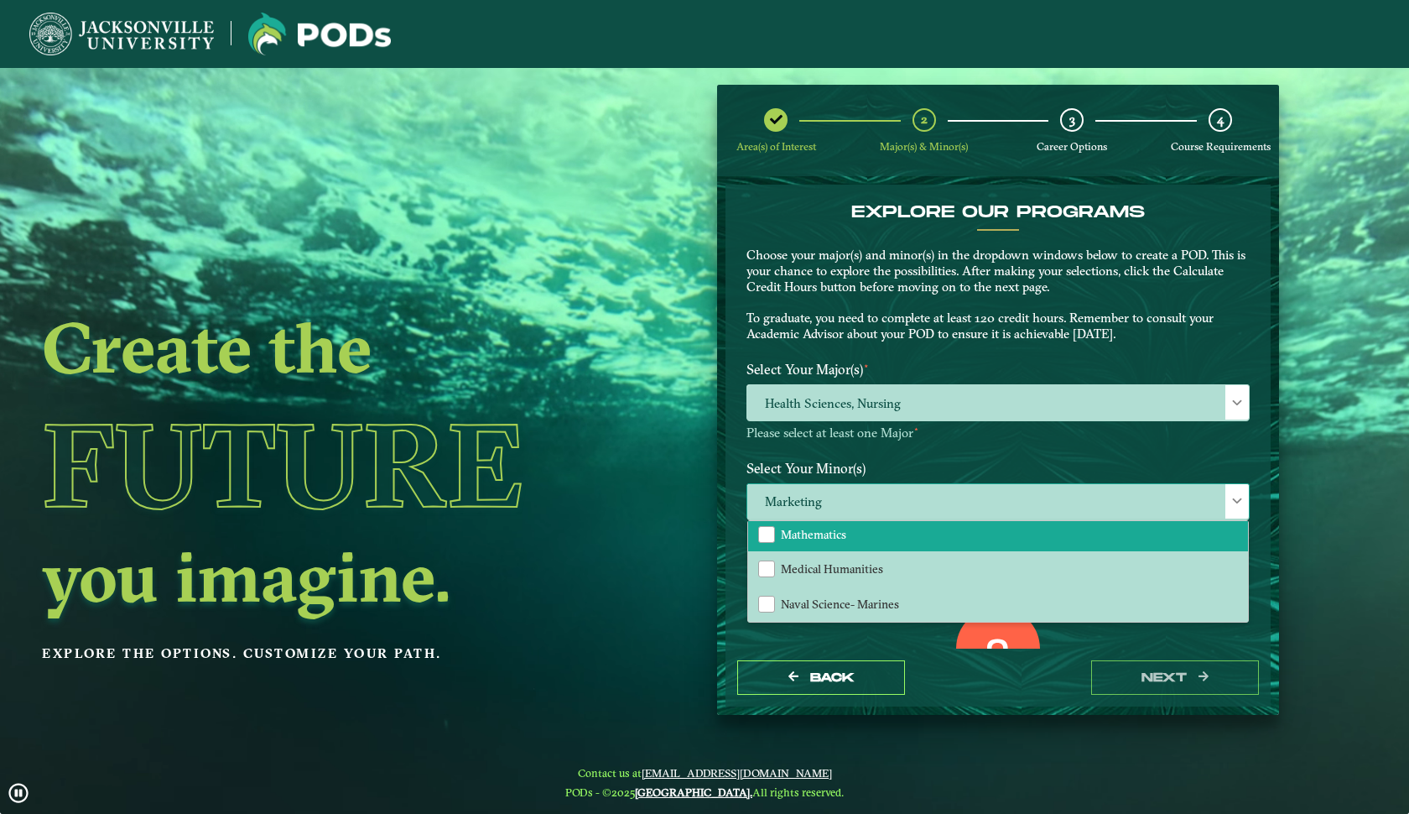
scroll to position [1272, 0]
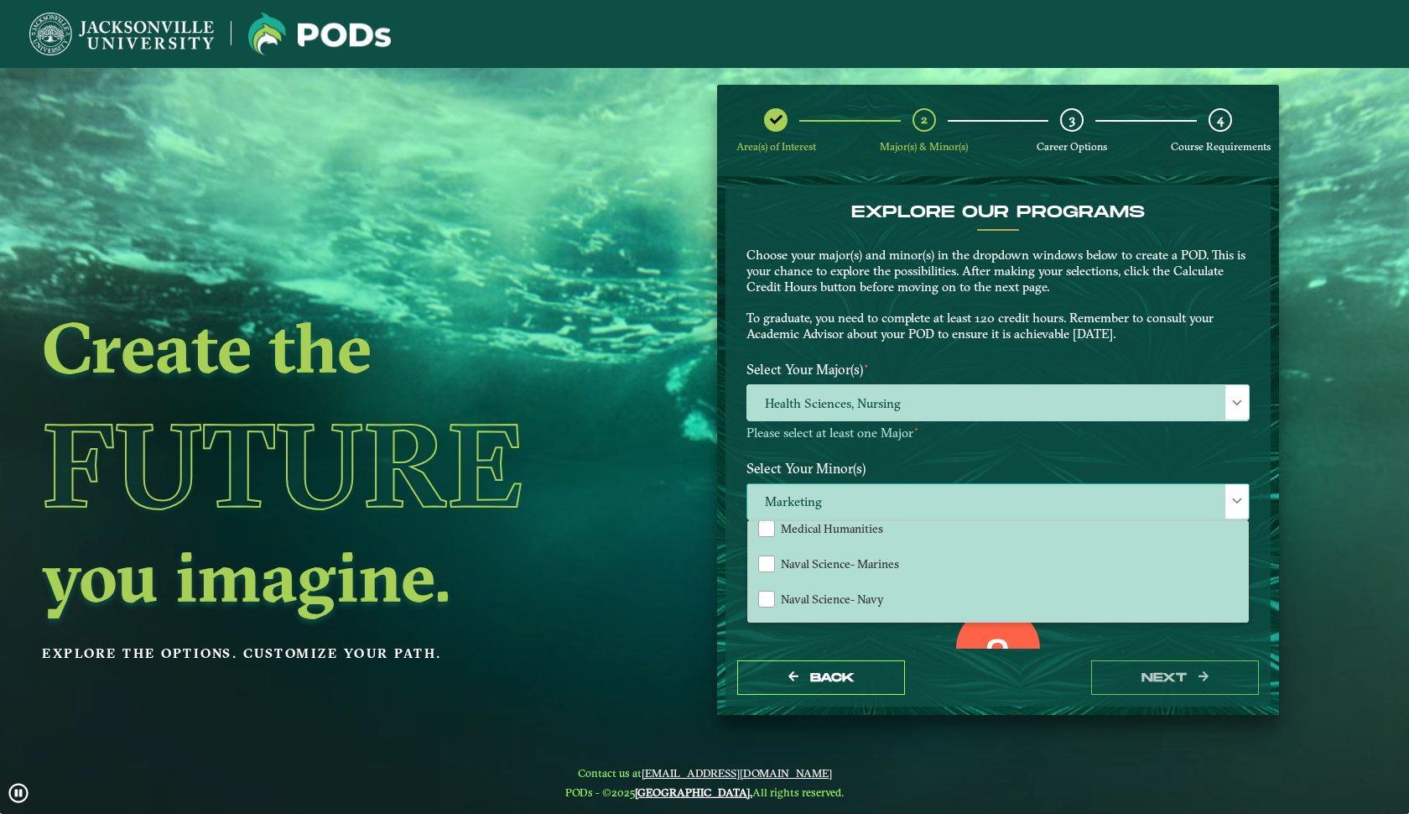
click at [1079, 496] on span "Marketing" at bounding box center [998, 502] width 502 height 36
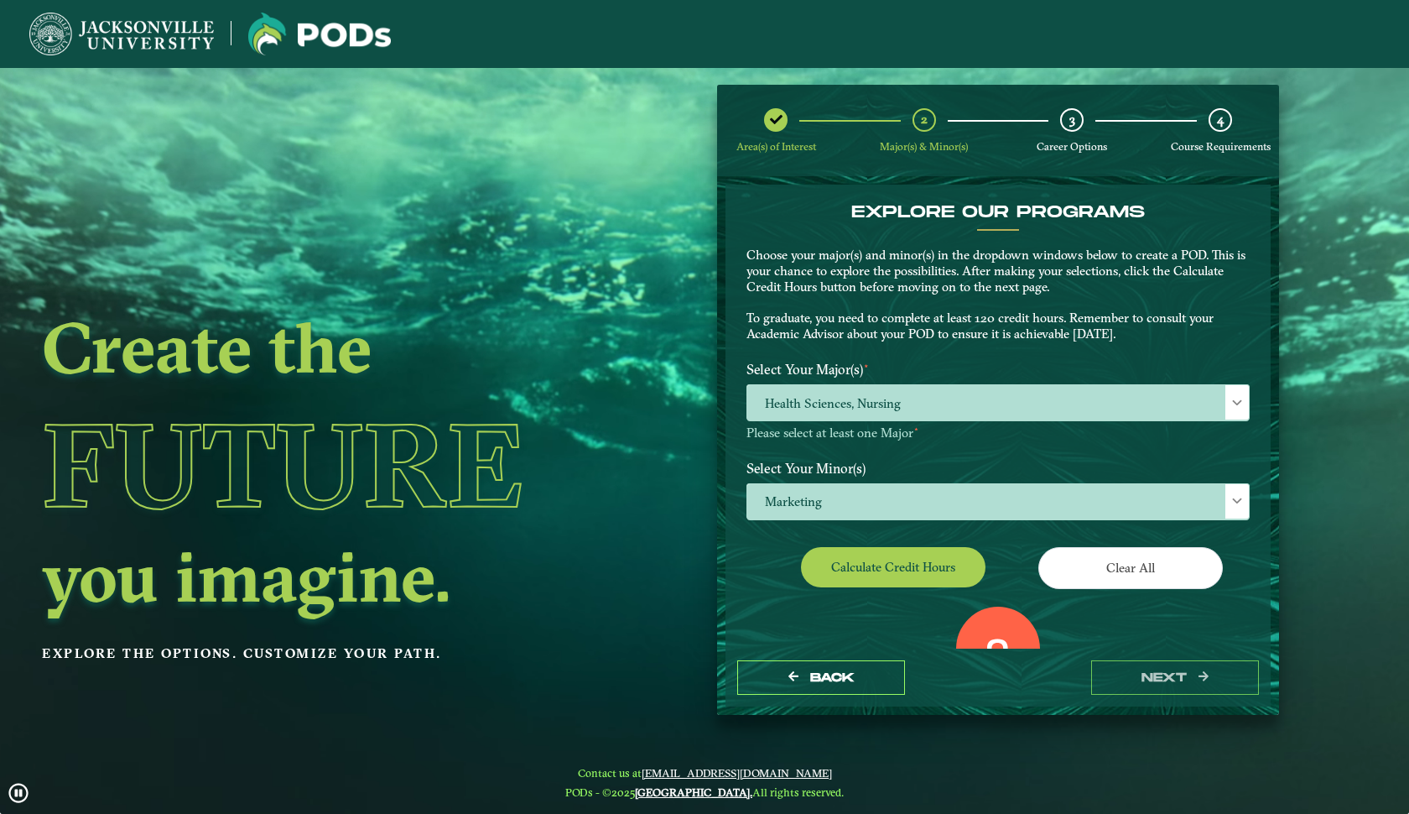
scroll to position [30, 0]
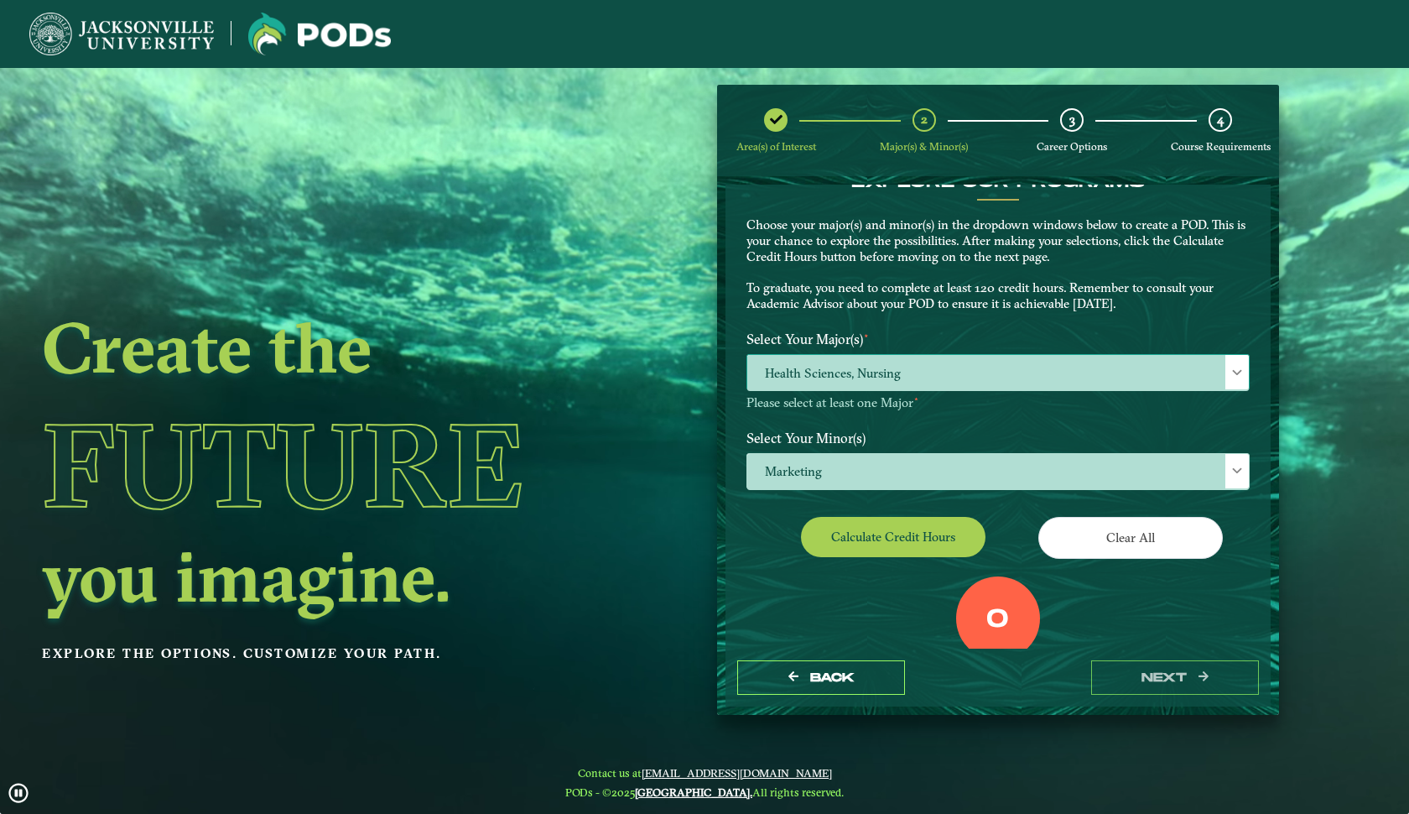
click at [1021, 361] on span "Health Sciences, Nursing" at bounding box center [998, 373] width 502 height 36
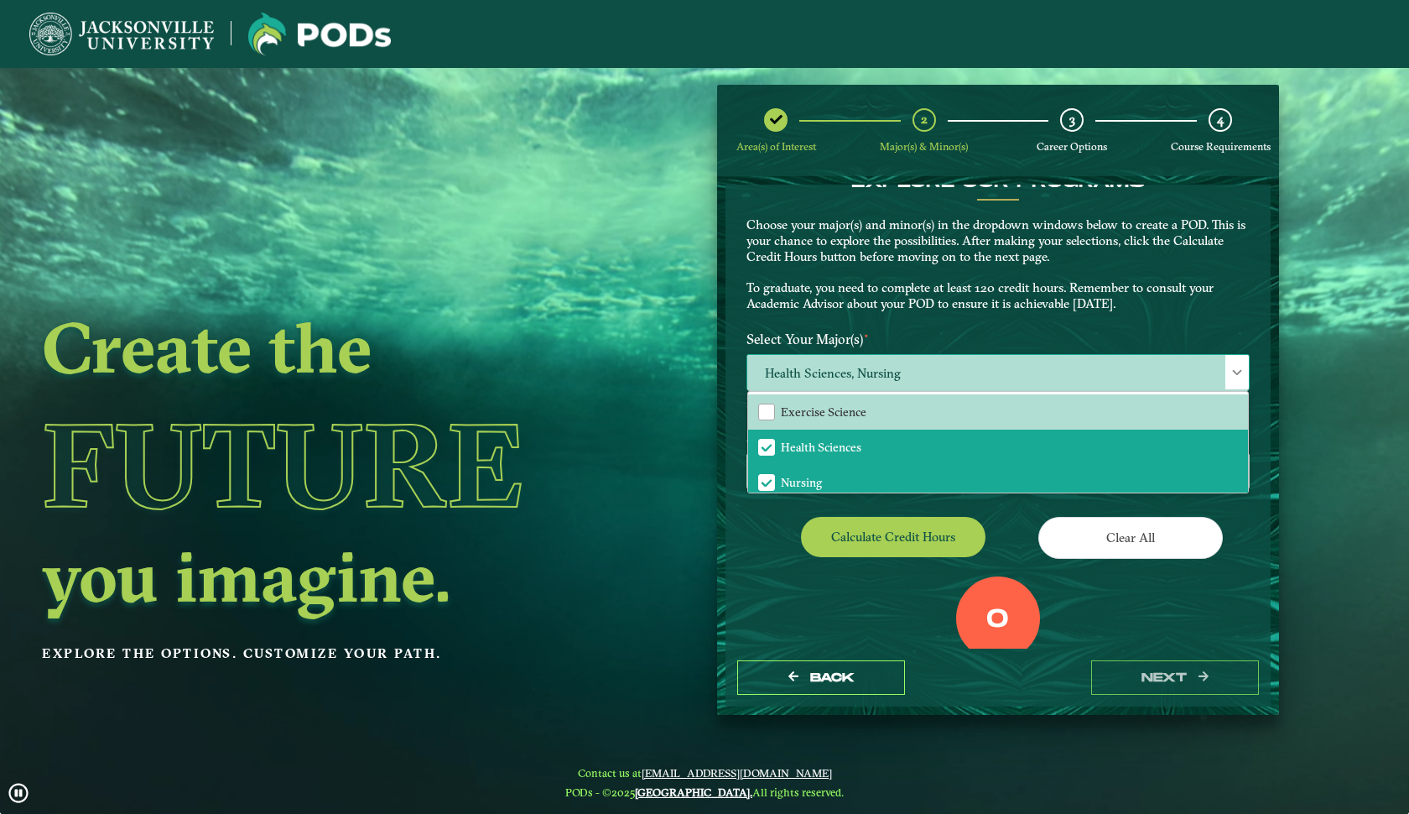
click at [1173, 371] on span "Health Sciences, Nursing" at bounding box center [998, 373] width 502 height 36
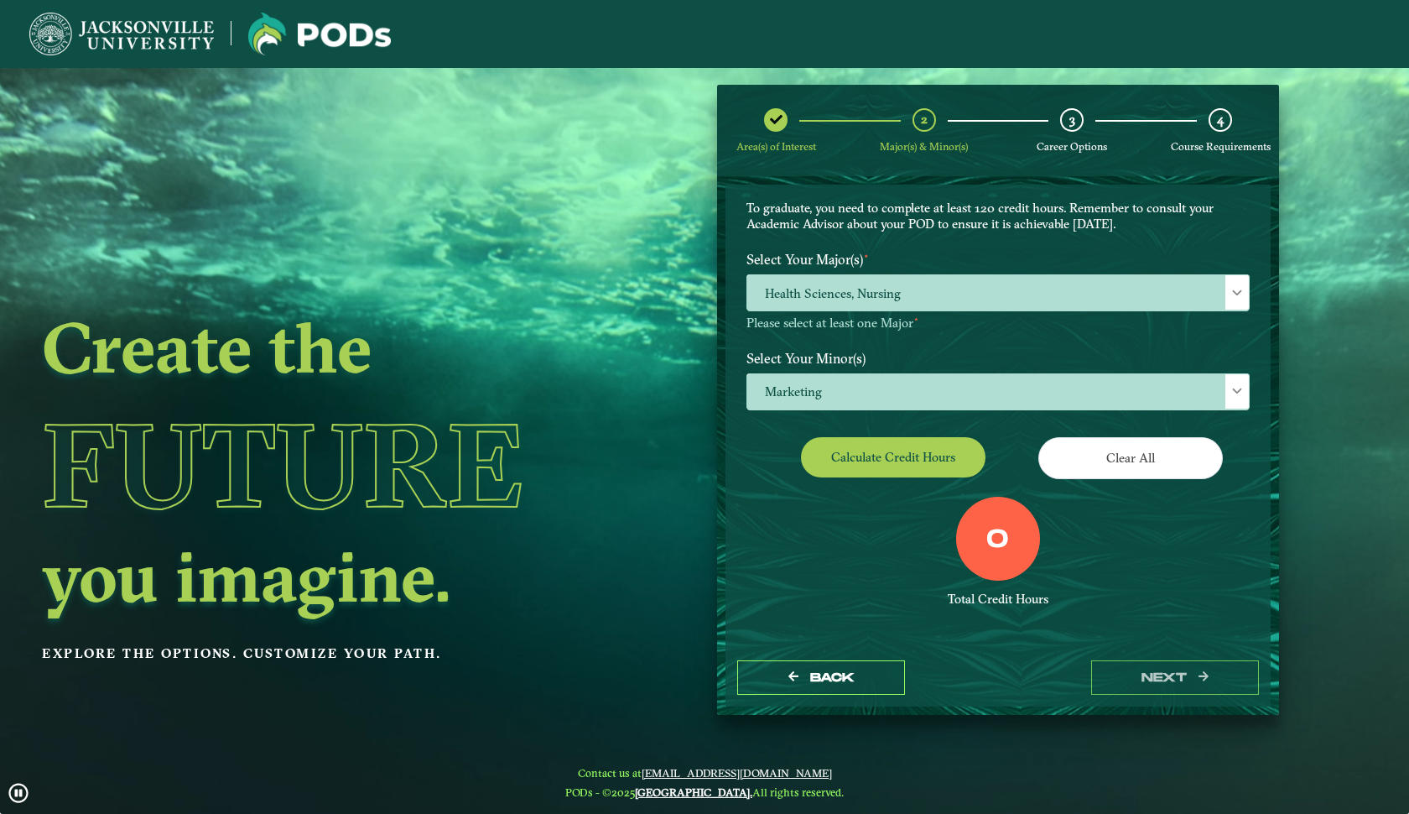
scroll to position [109, 0]
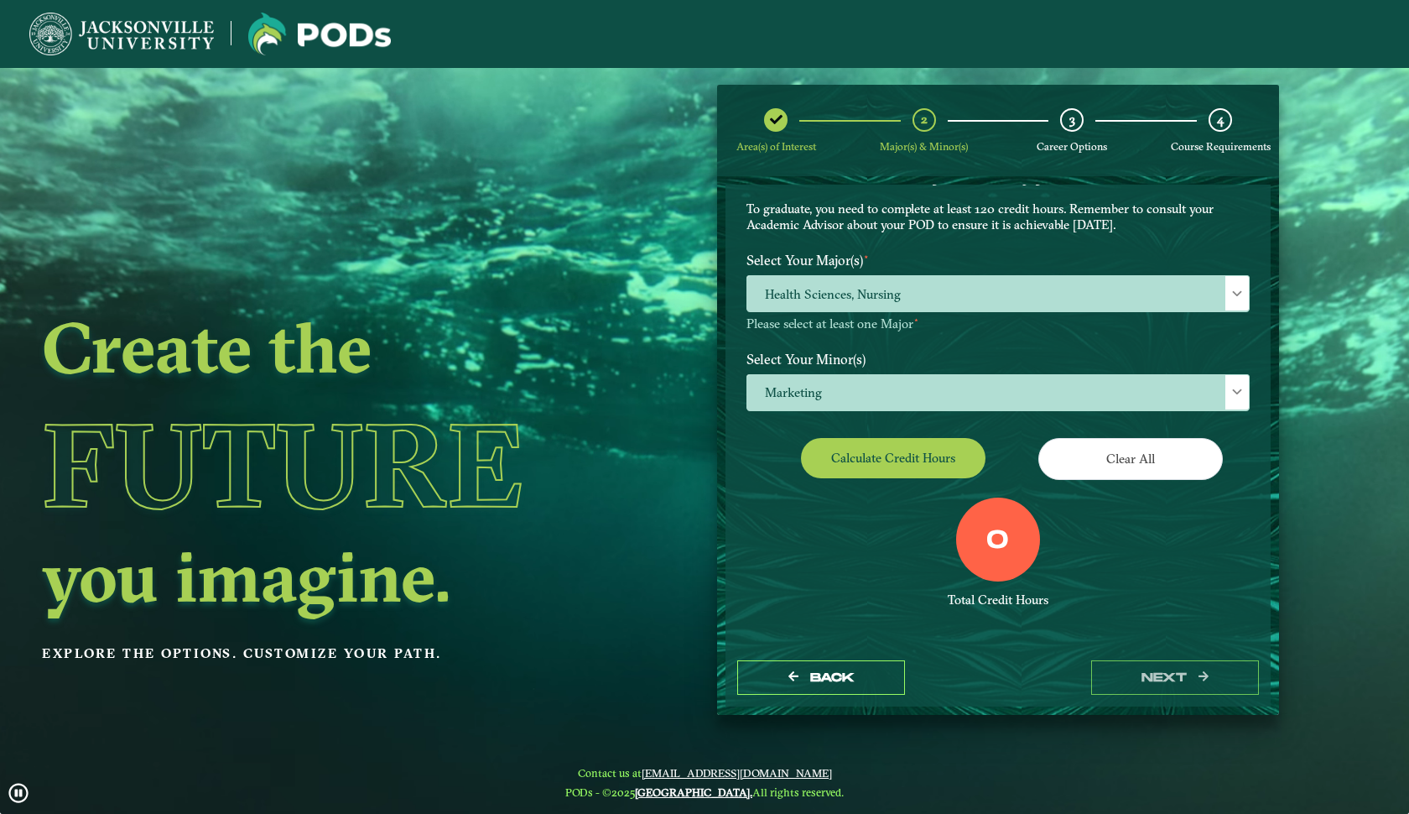
click at [919, 462] on button "Calculate credit hours" at bounding box center [893, 457] width 185 height 39
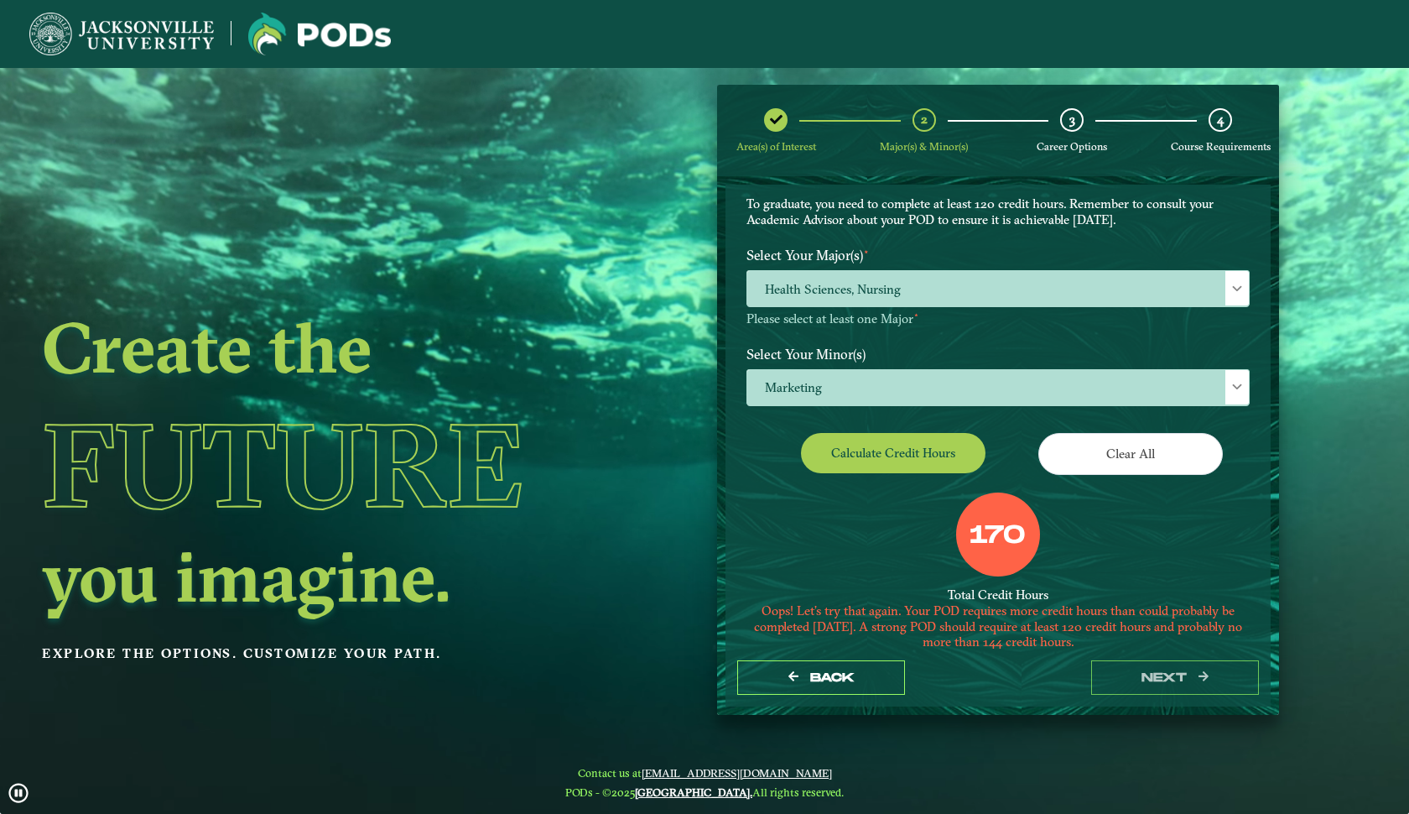
scroll to position [107, 0]
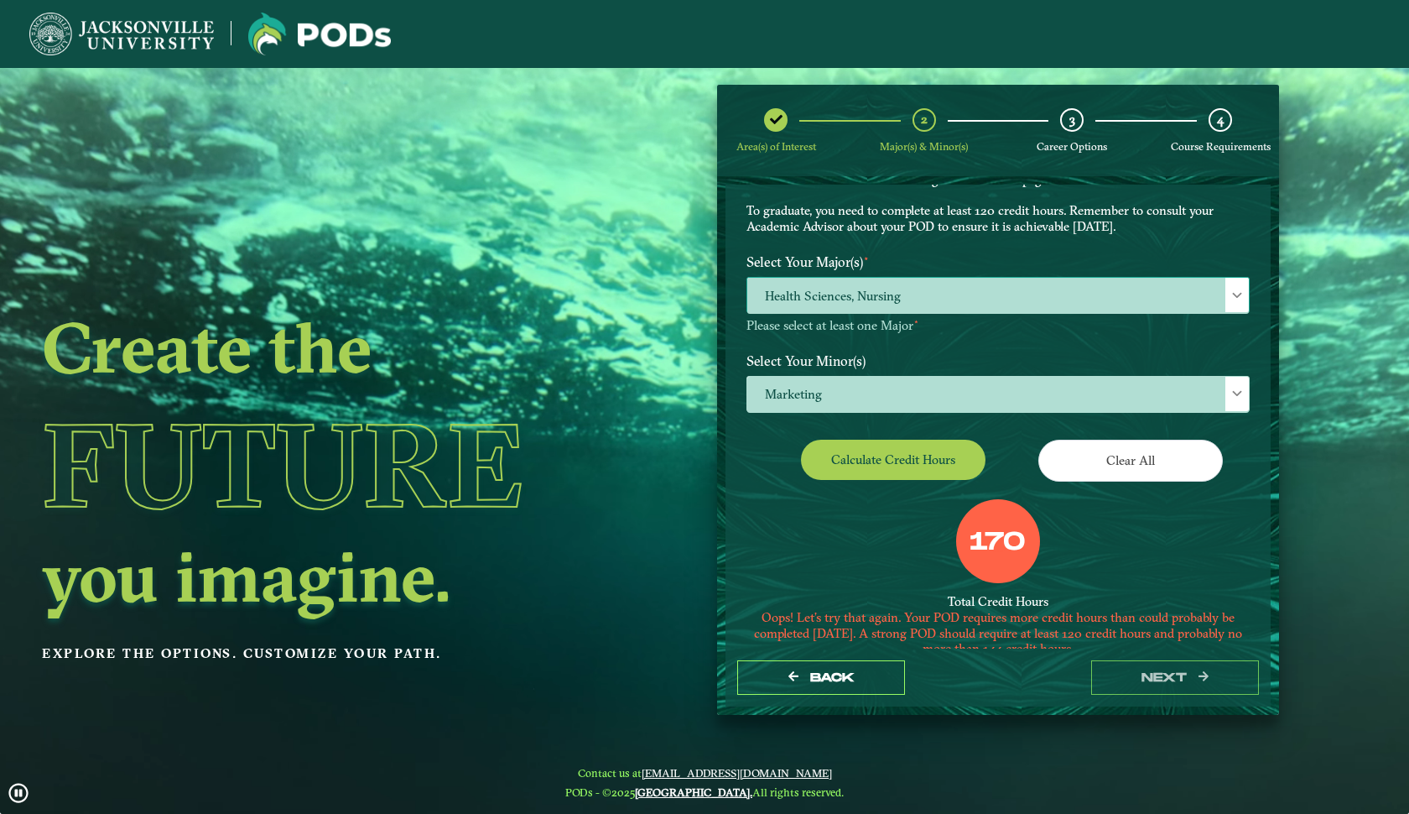
click at [1058, 305] on span "Health Sciences, Nursing" at bounding box center [998, 296] width 502 height 36
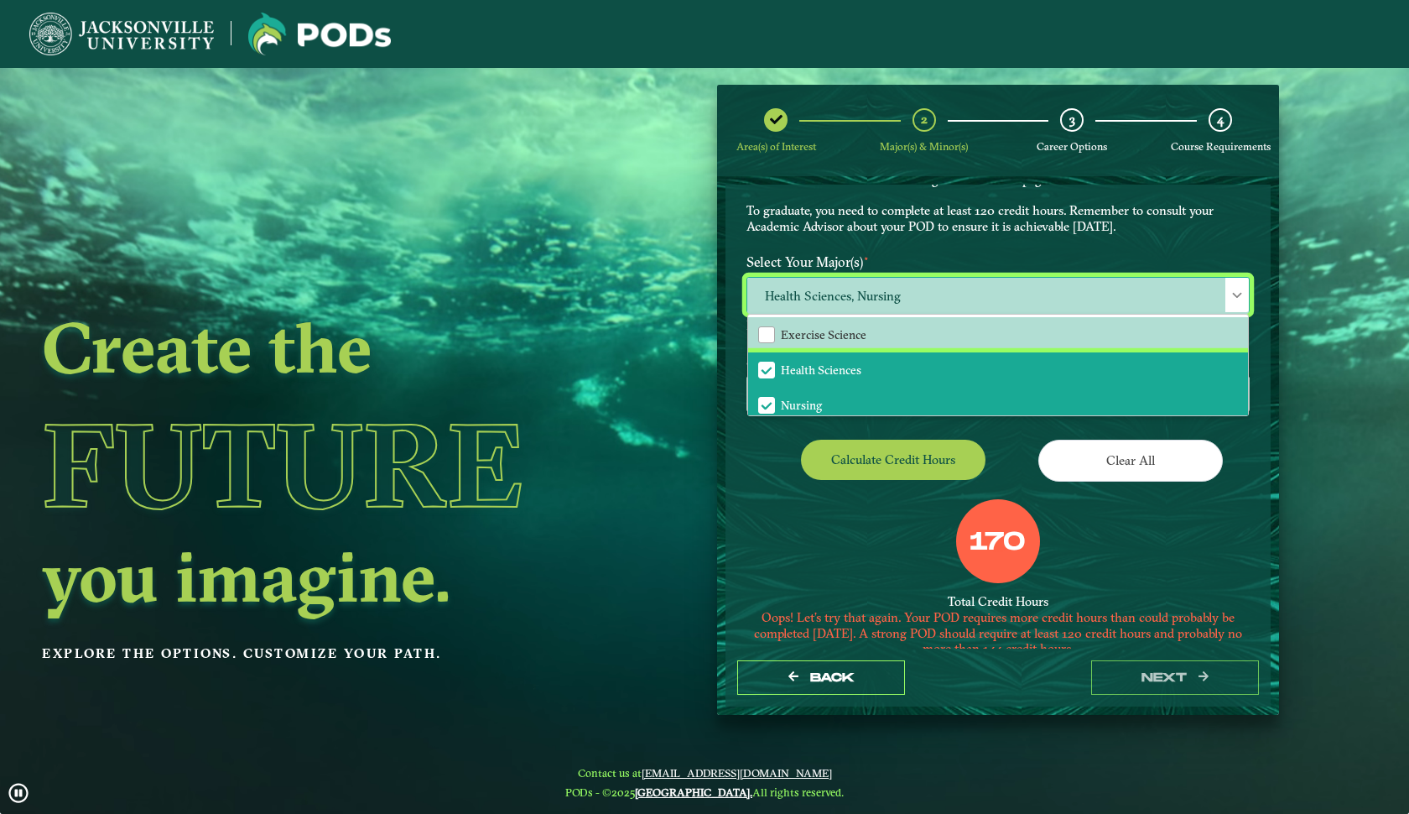
click at [888, 369] on li "Health Sciences" at bounding box center [998, 369] width 500 height 35
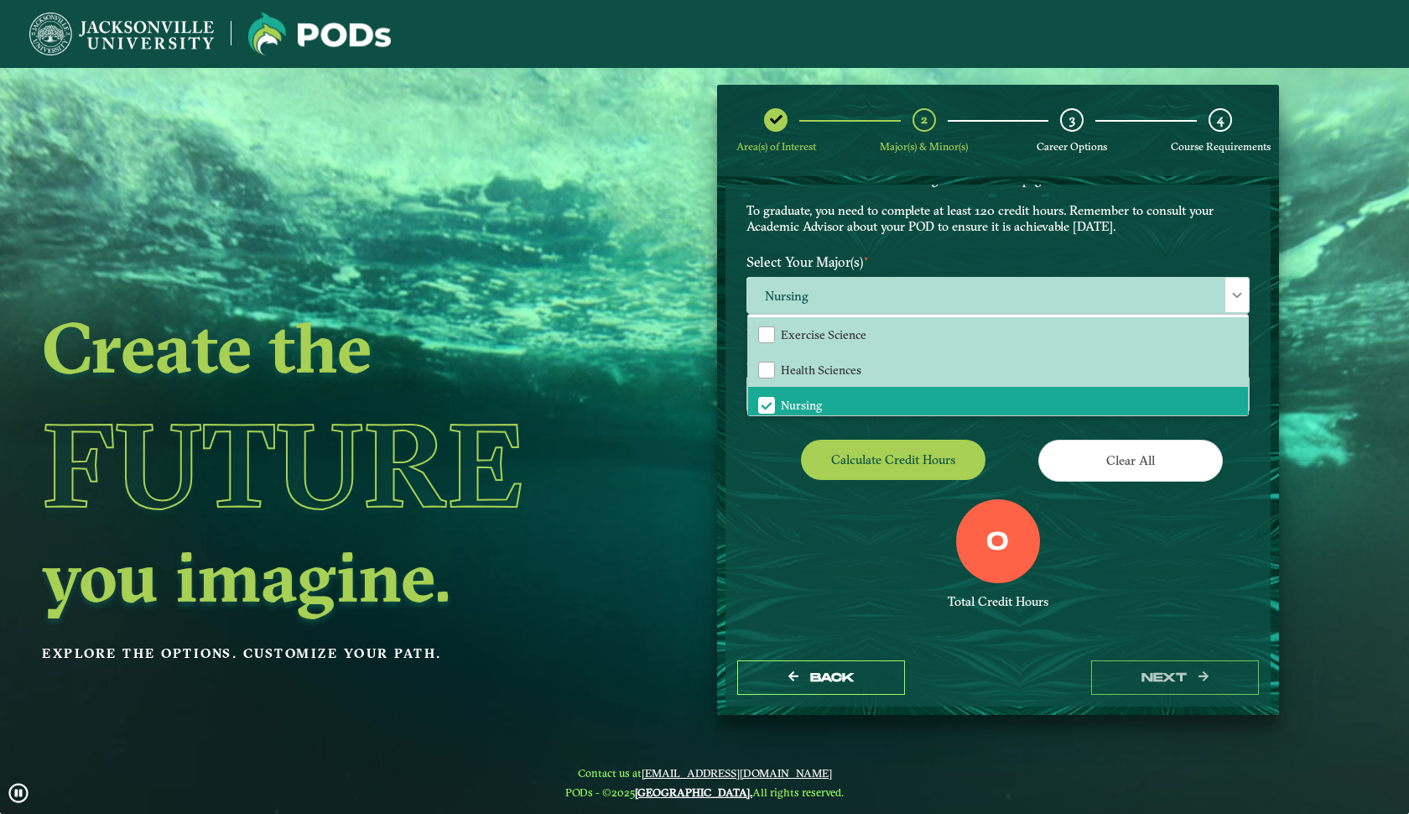
click at [911, 448] on button "Calculate credit hours" at bounding box center [893, 459] width 185 height 39
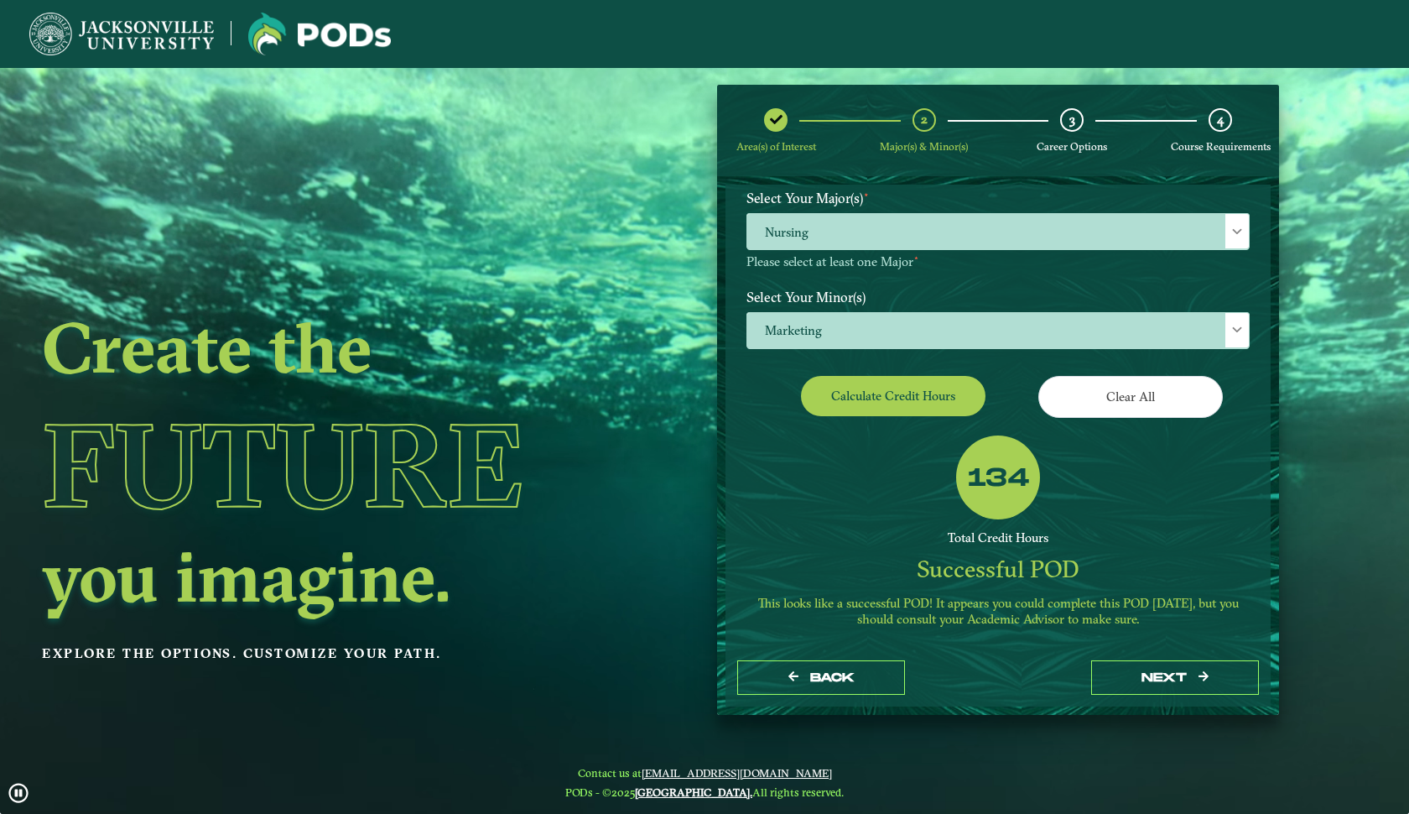
scroll to position [170, 0]
